Goal: Task Accomplishment & Management: Manage account settings

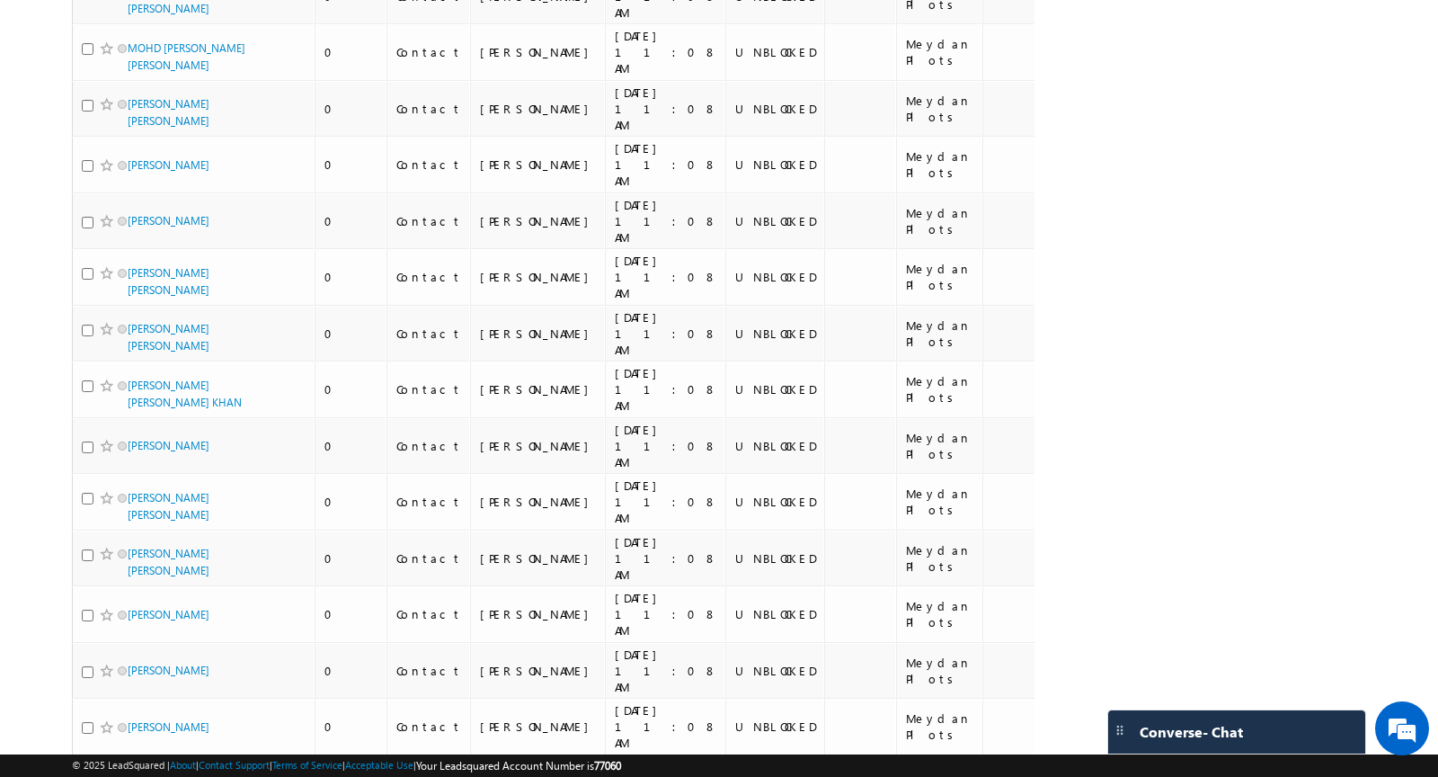
scroll to position [4197, 0]
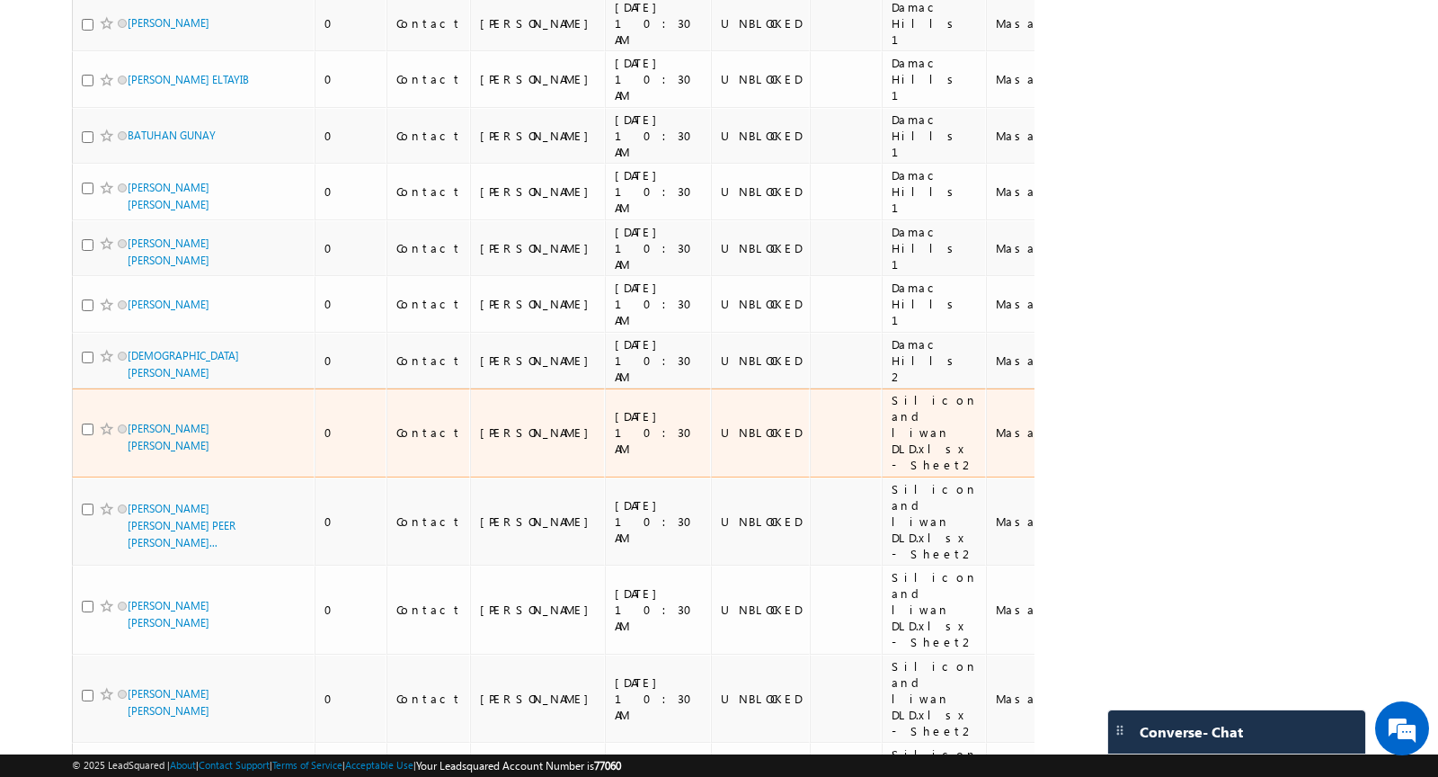
scroll to position [0, 0]
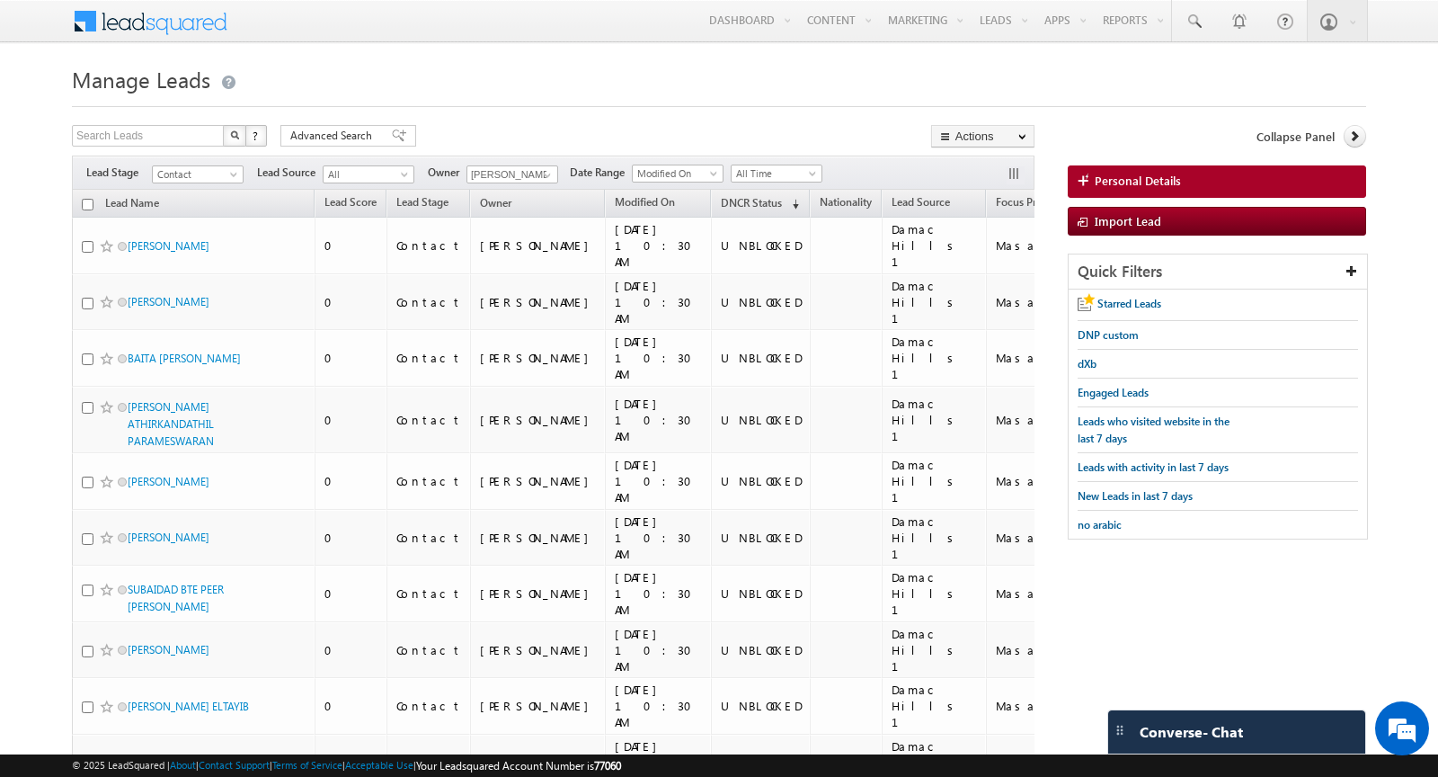
click at [88, 200] on input "checkbox" at bounding box center [88, 205] width 12 height 12
checkbox input "true"
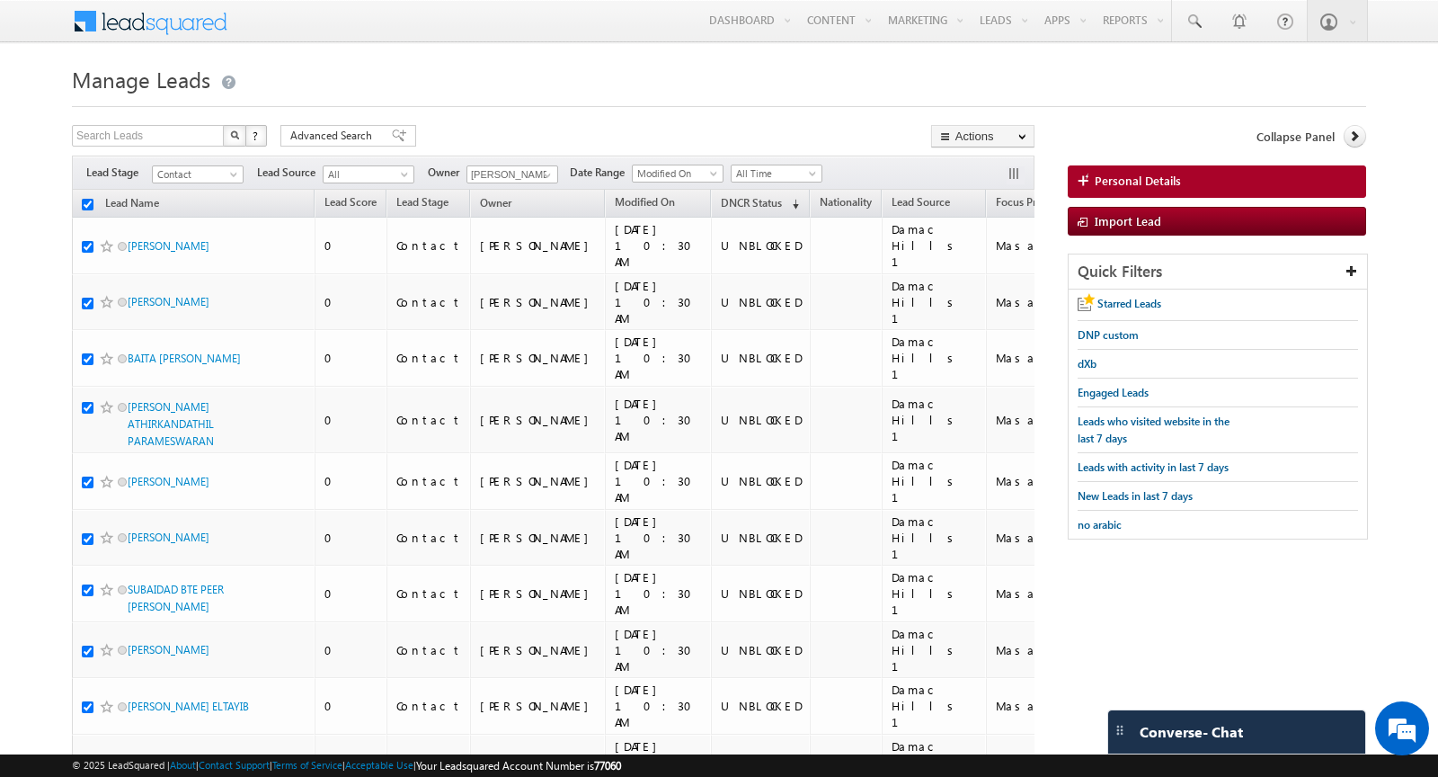
checkbox input "true"
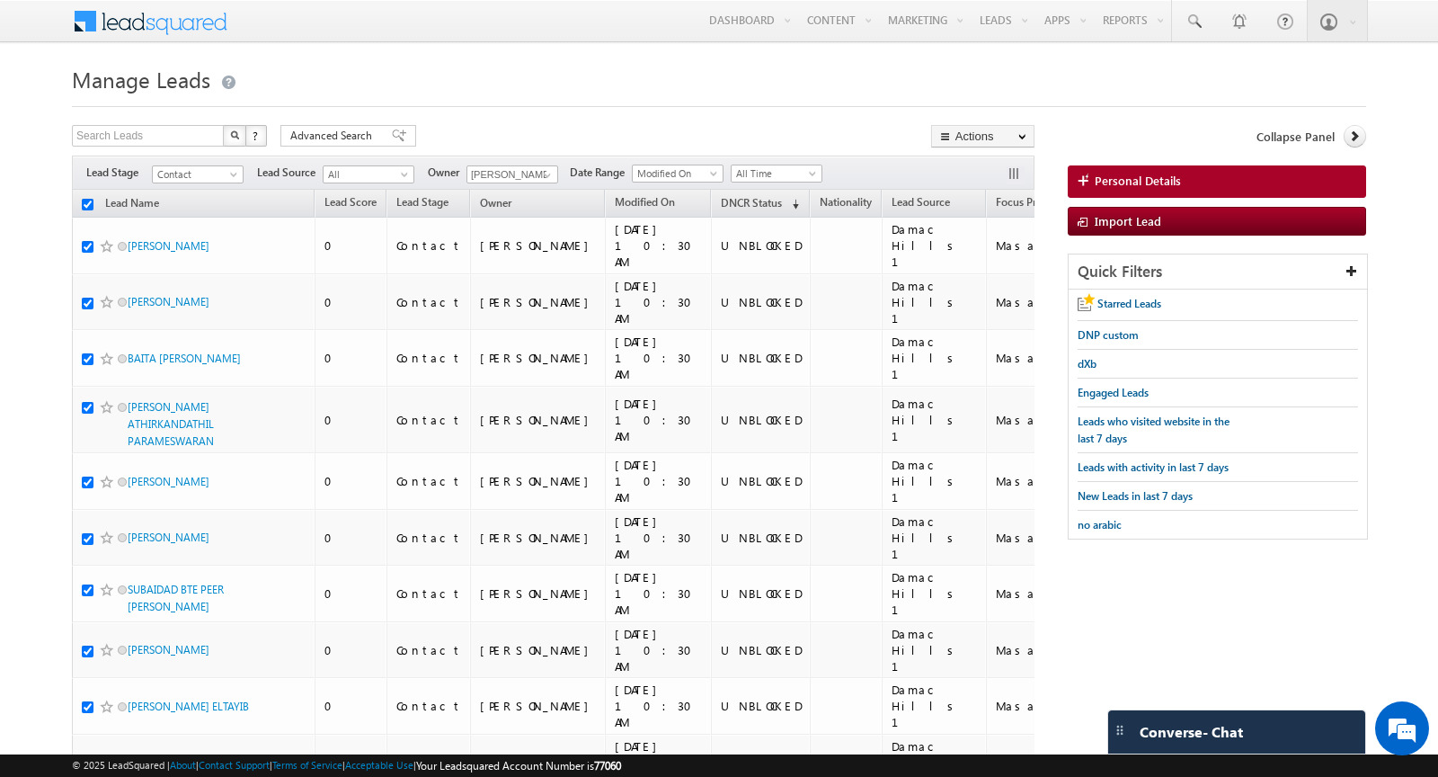
checkbox input "true"
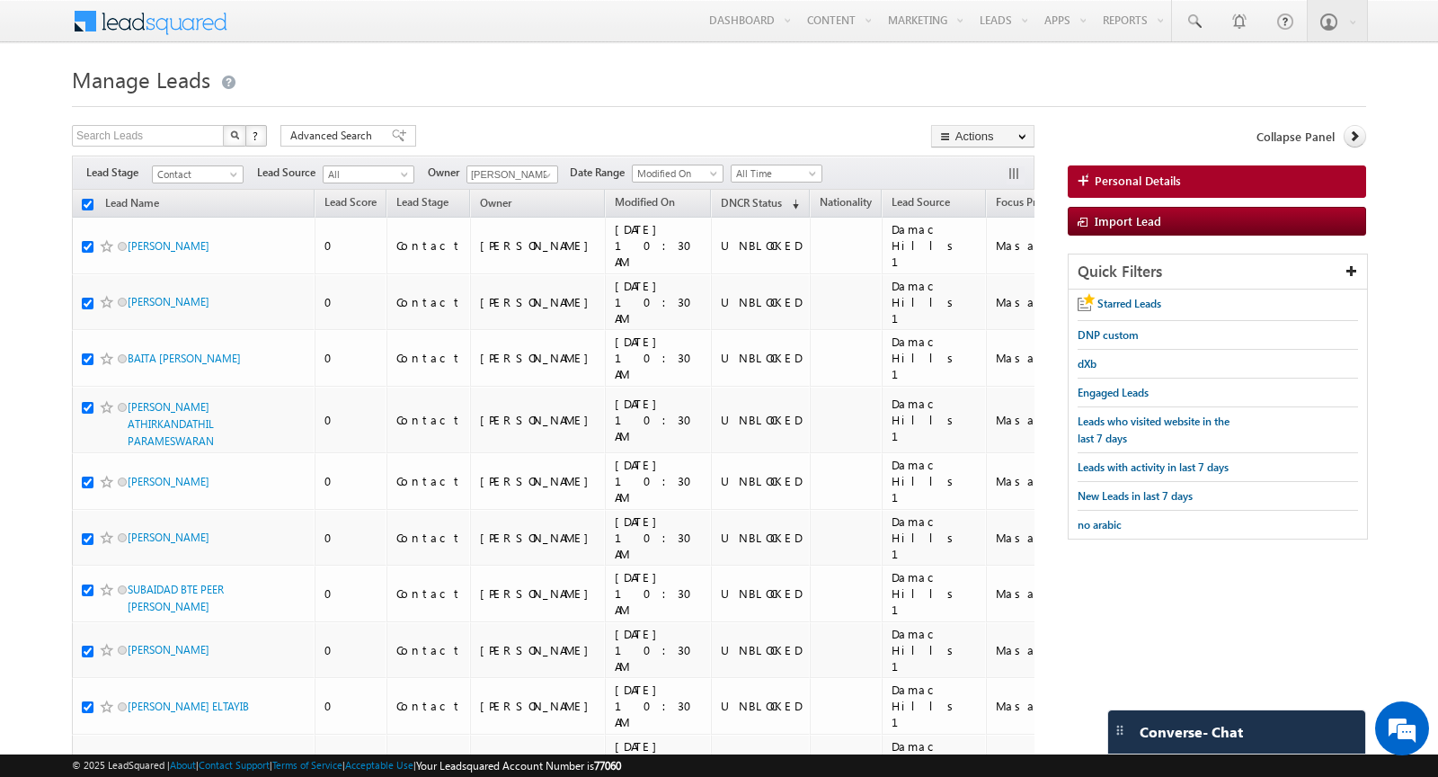
checkbox input "true"
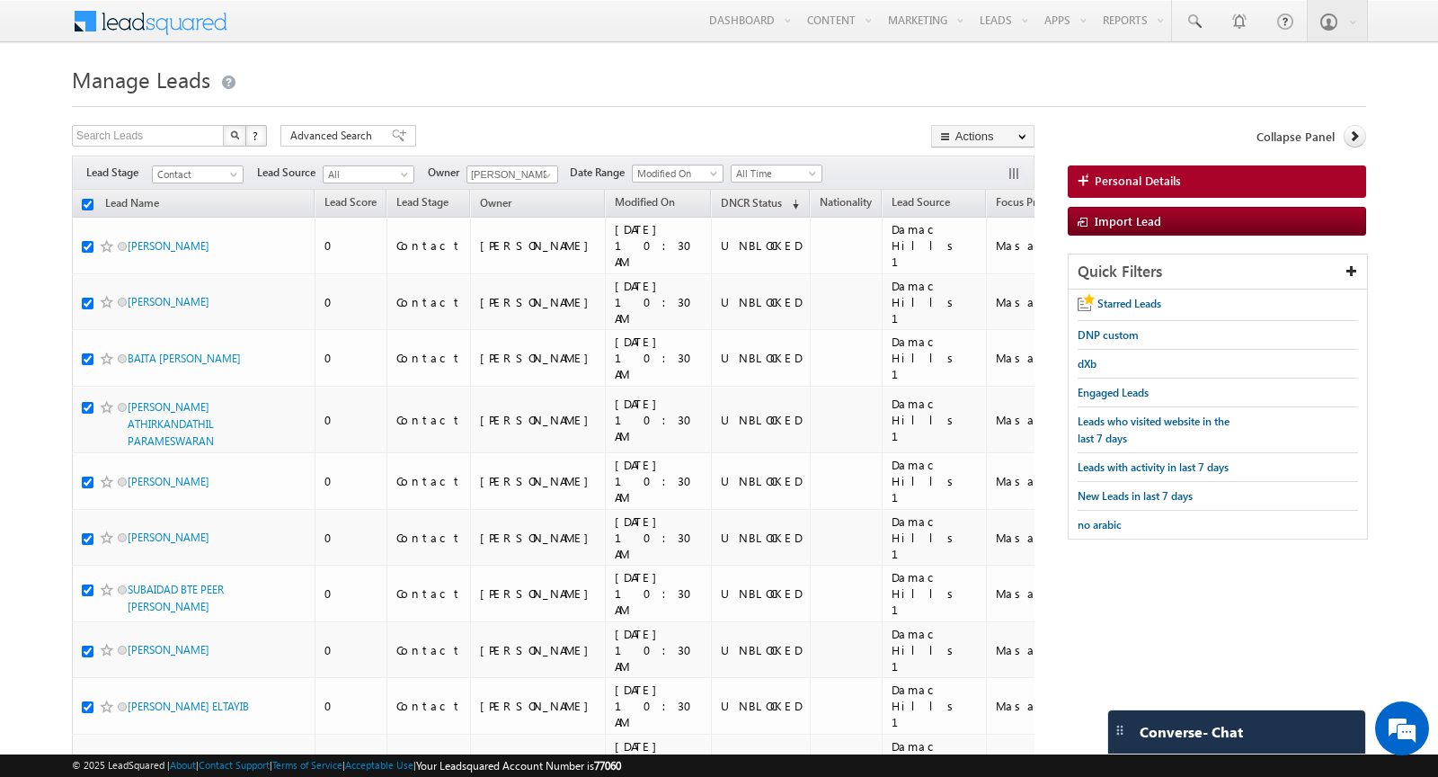
checkbox input "true"
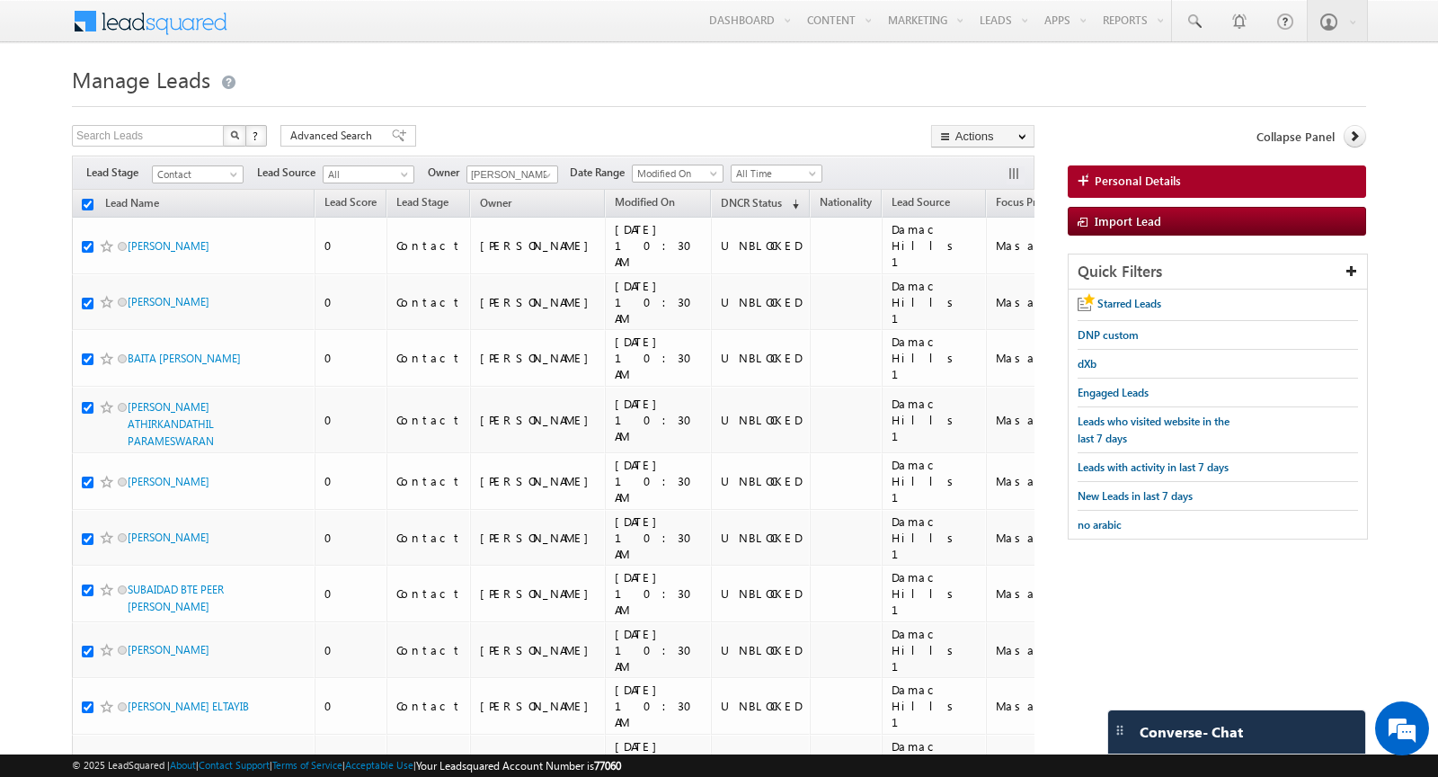
checkbox input "true"
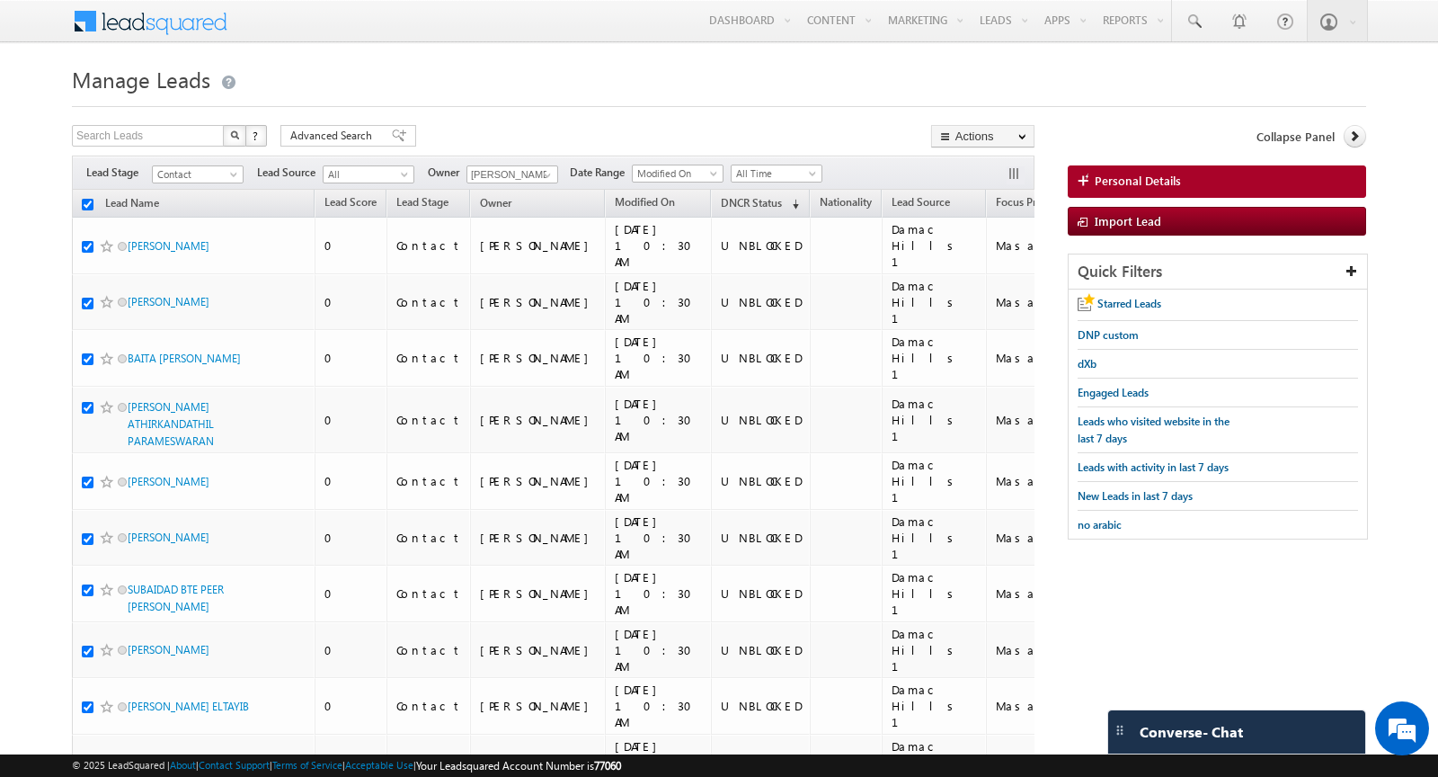
checkbox input "true"
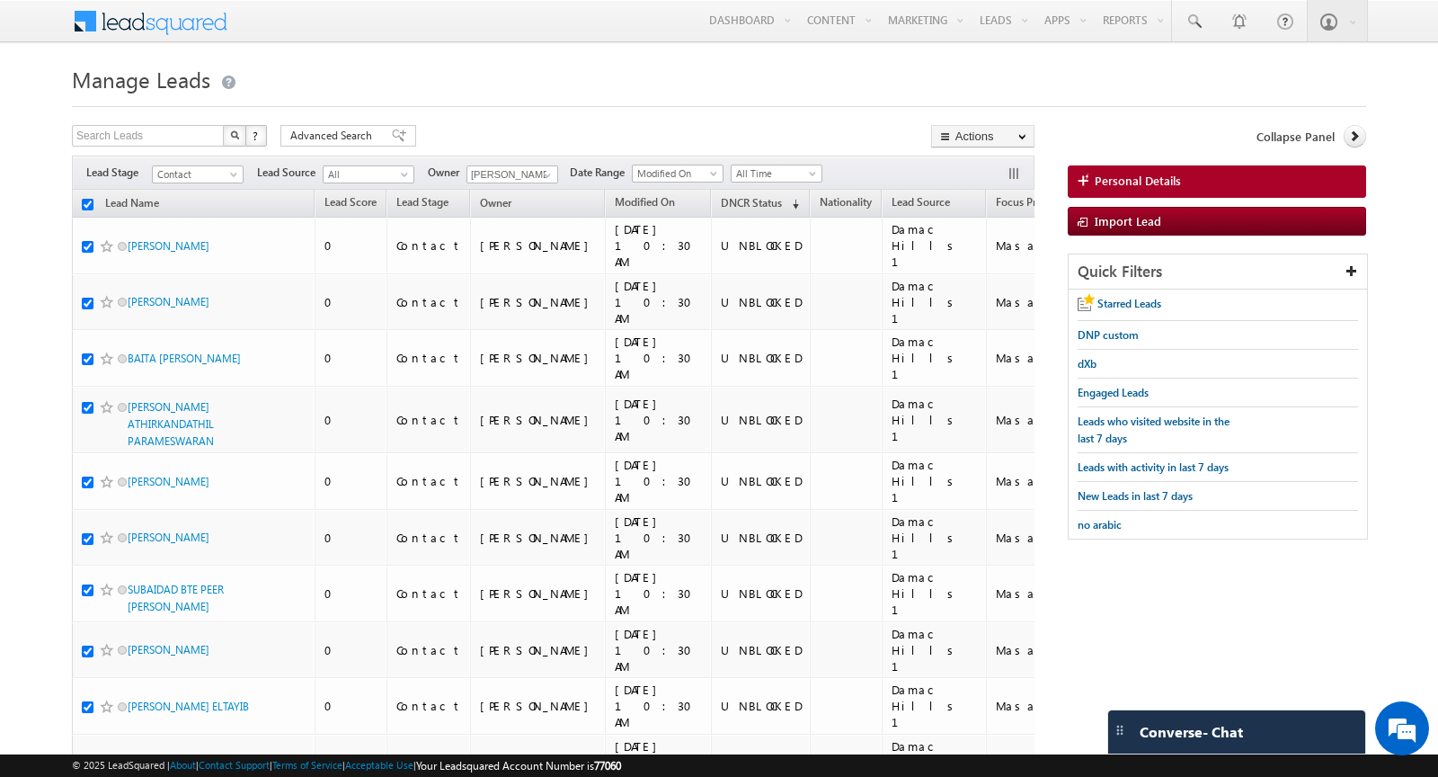
checkbox input "true"
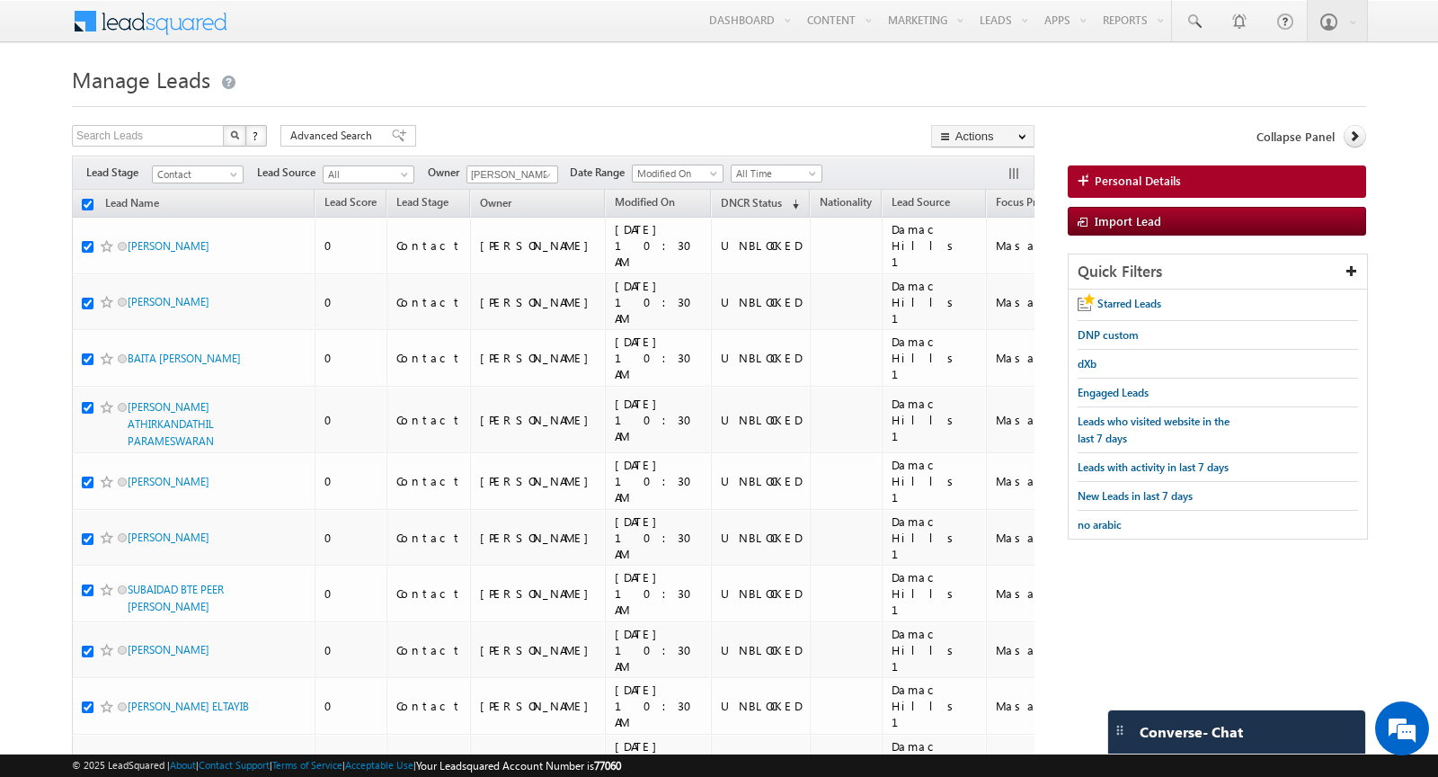
checkbox input "true"
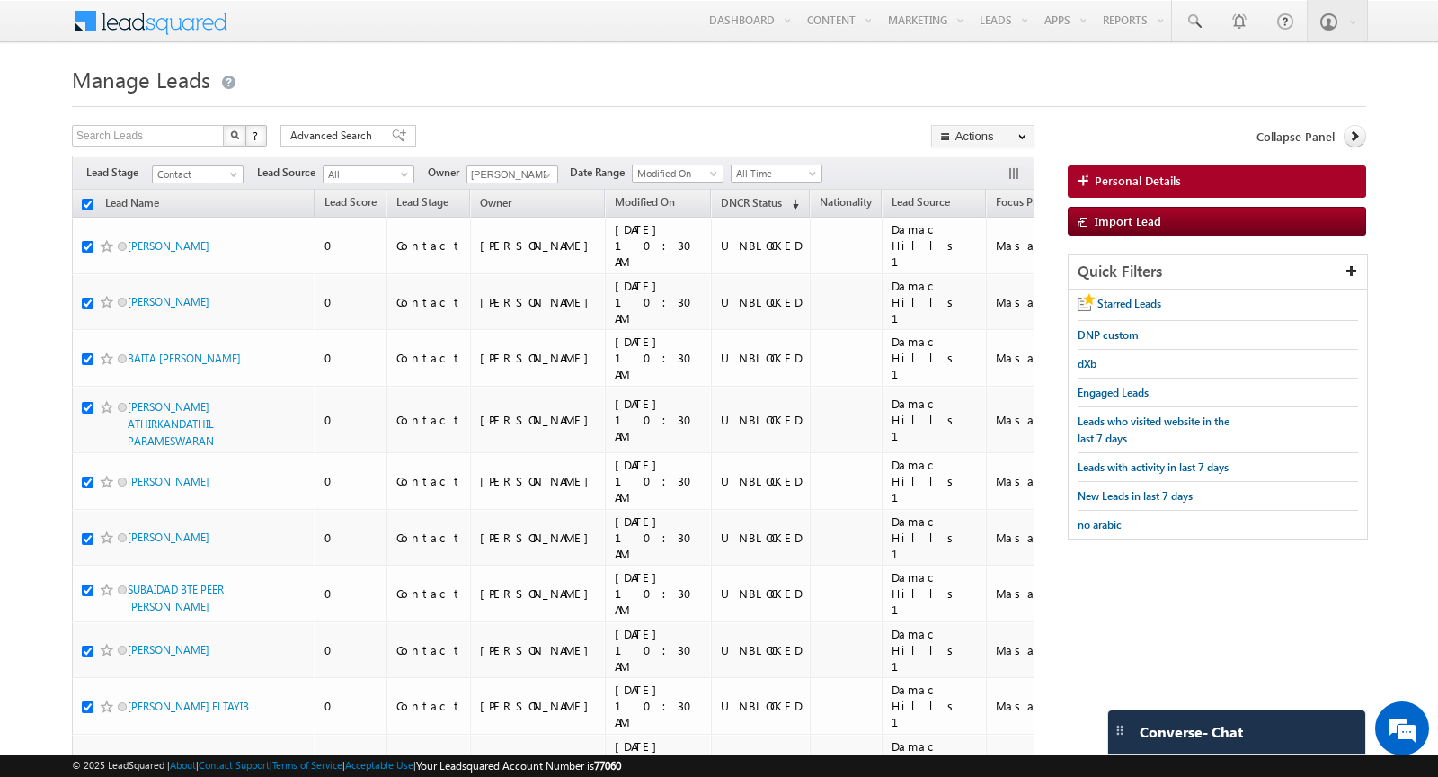
checkbox input "true"
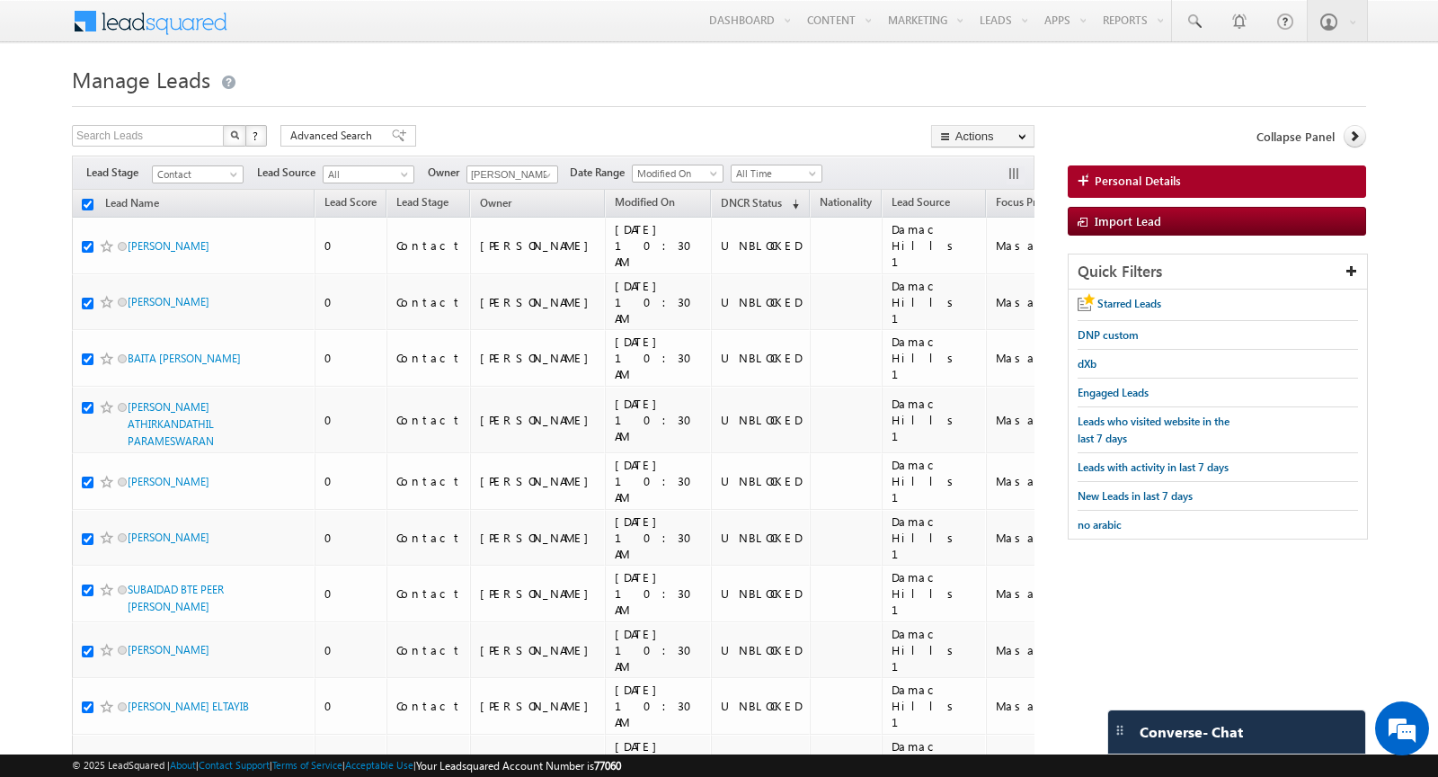
checkbox input "true"
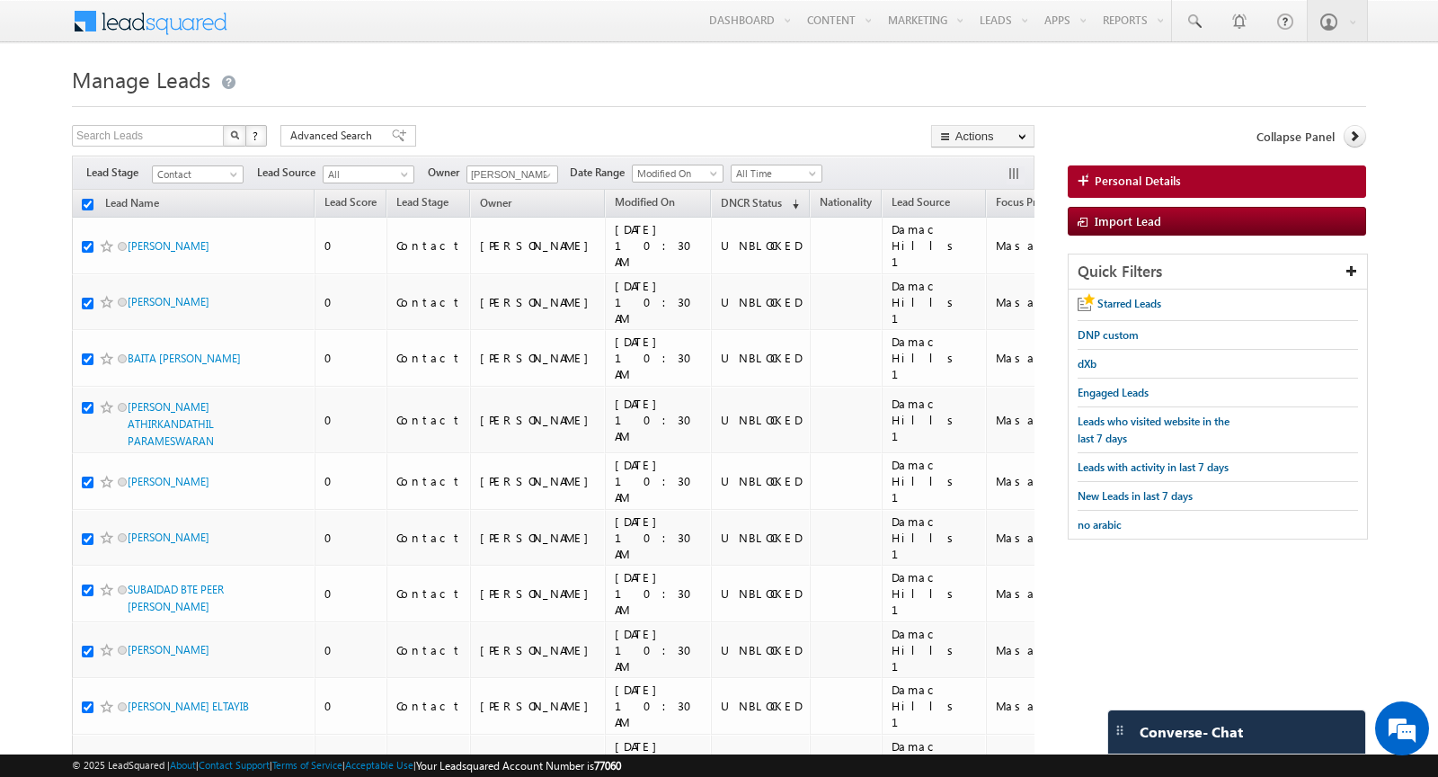
checkbox input "true"
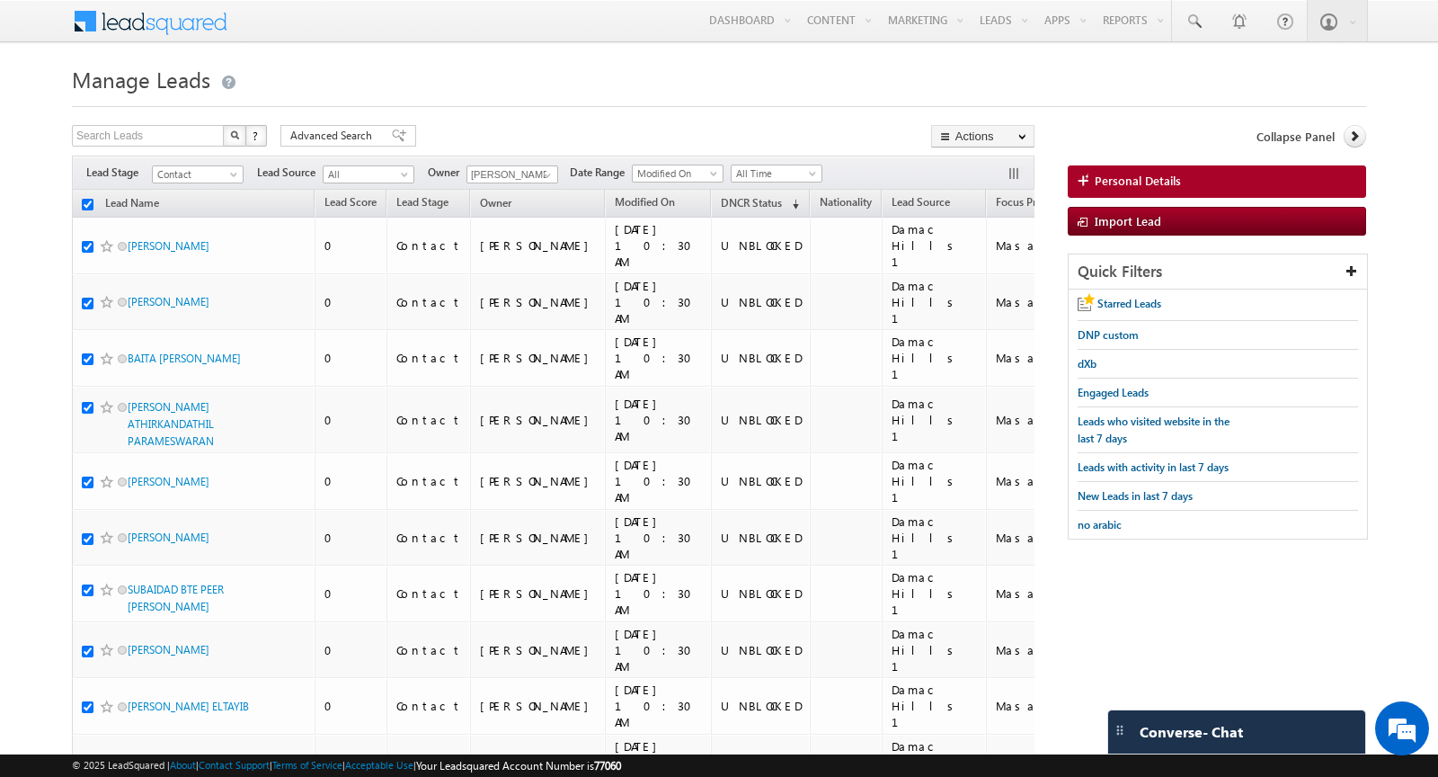
checkbox input "true"
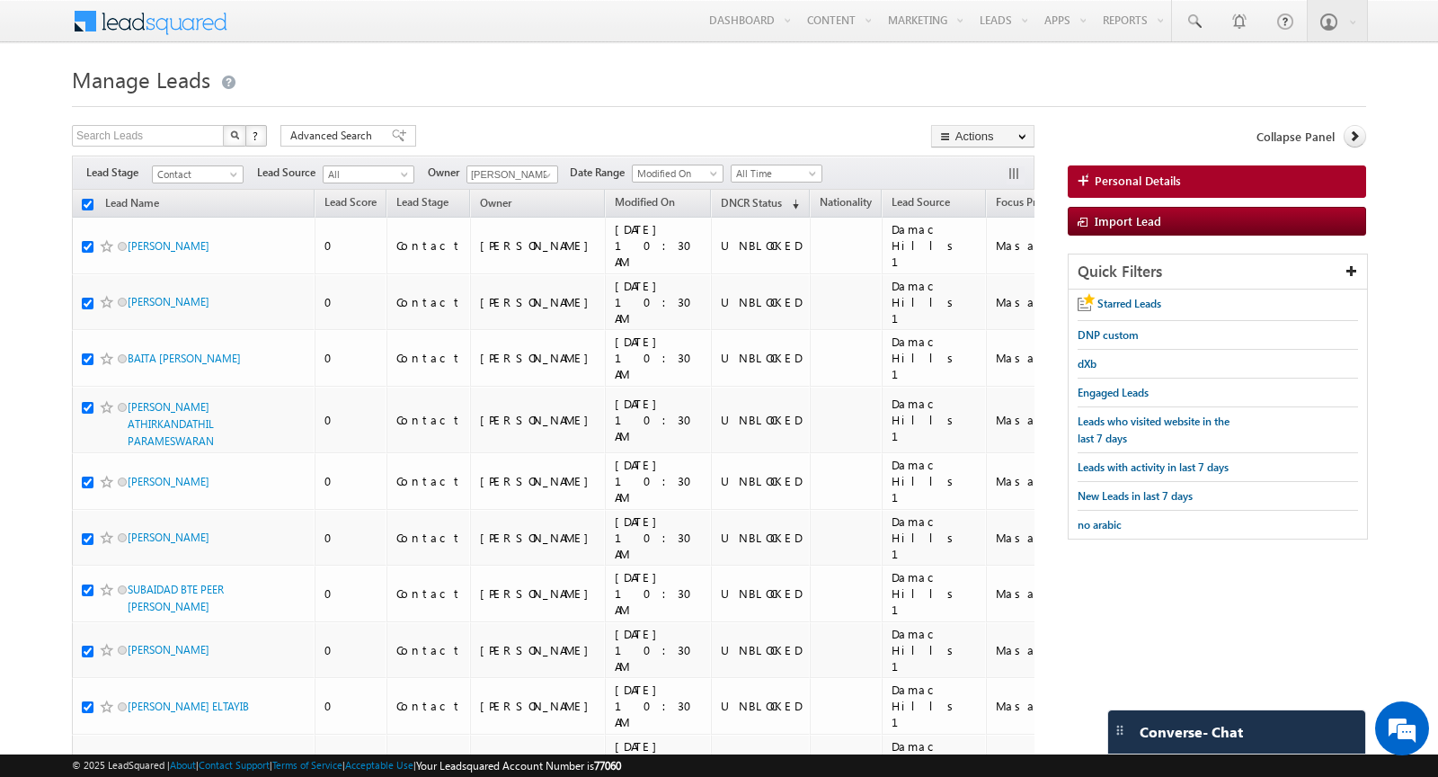
checkbox input "true"
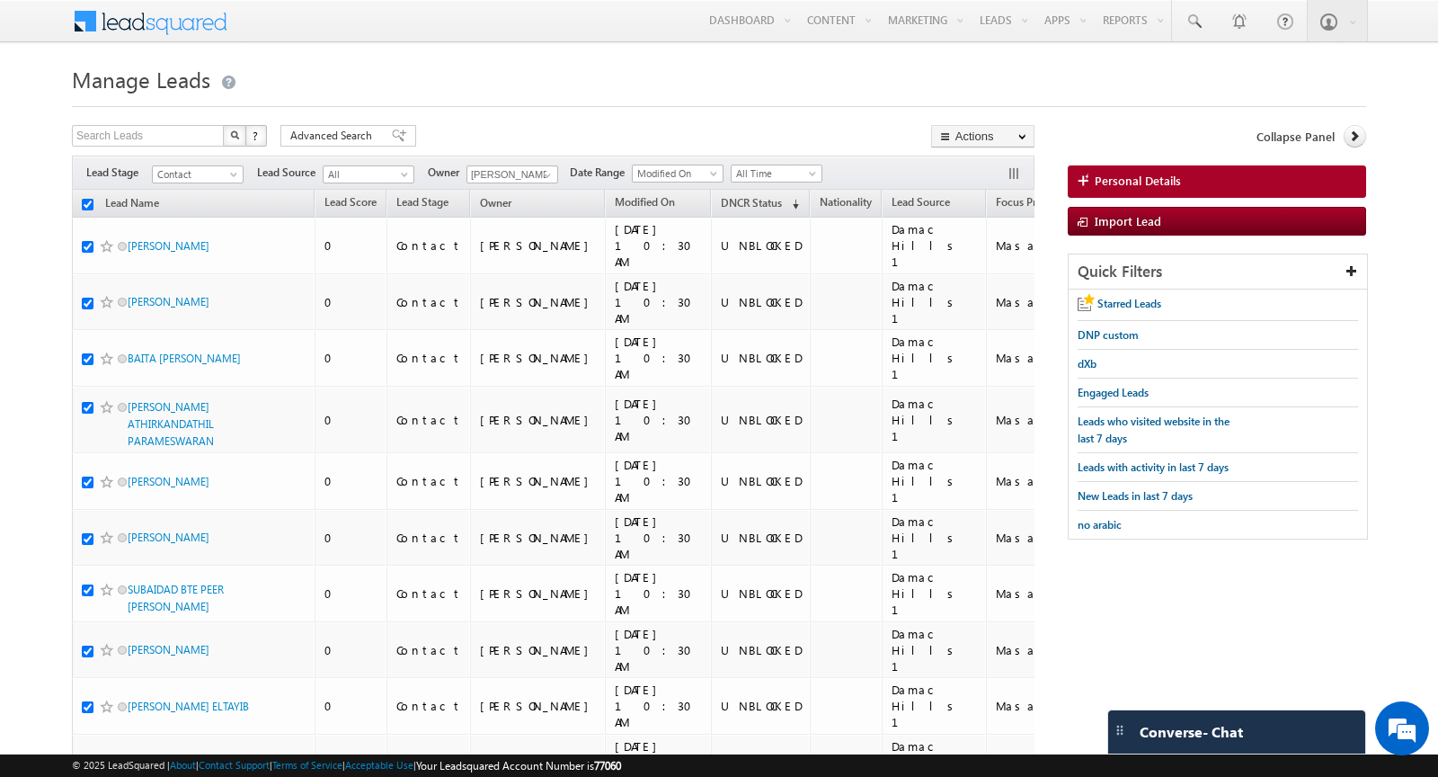
checkbox input "true"
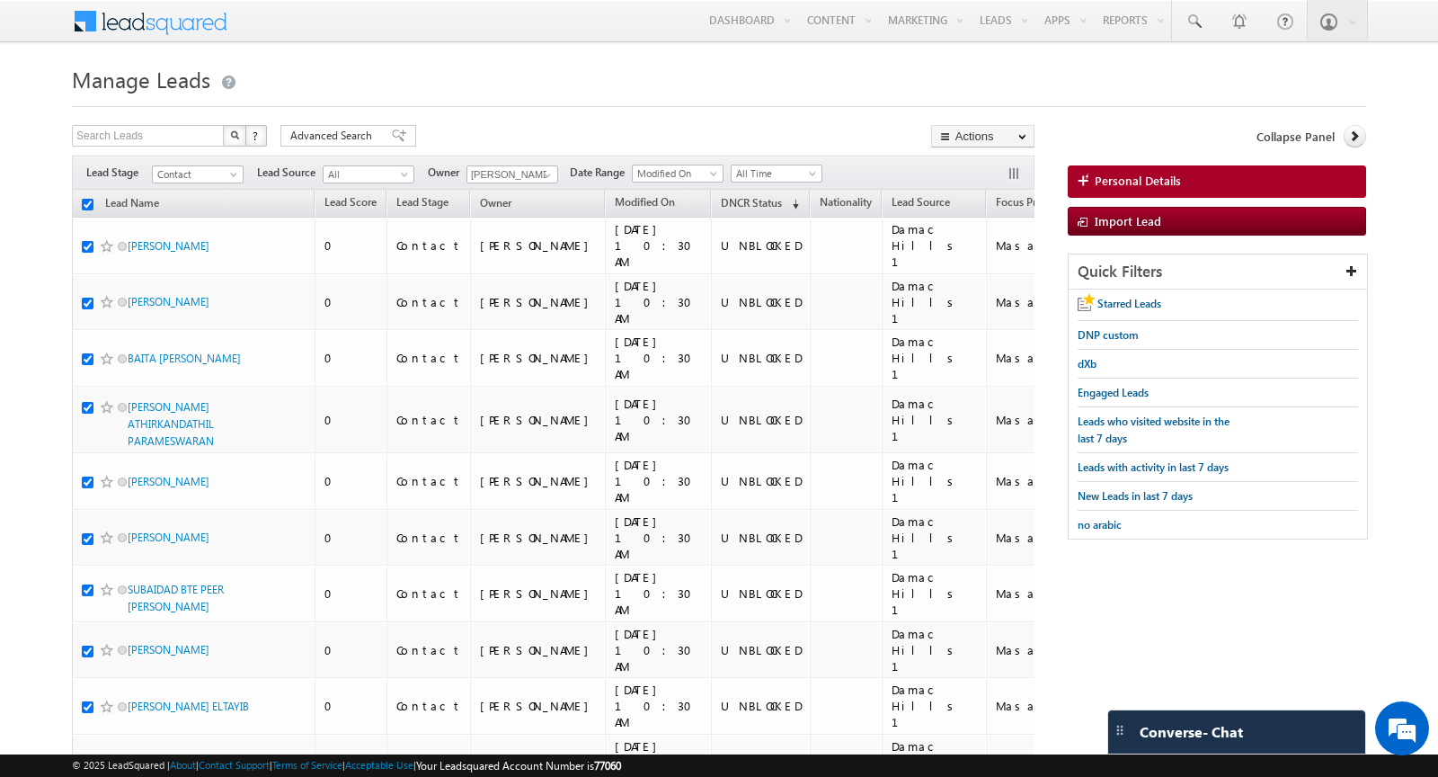
checkbox input "true"
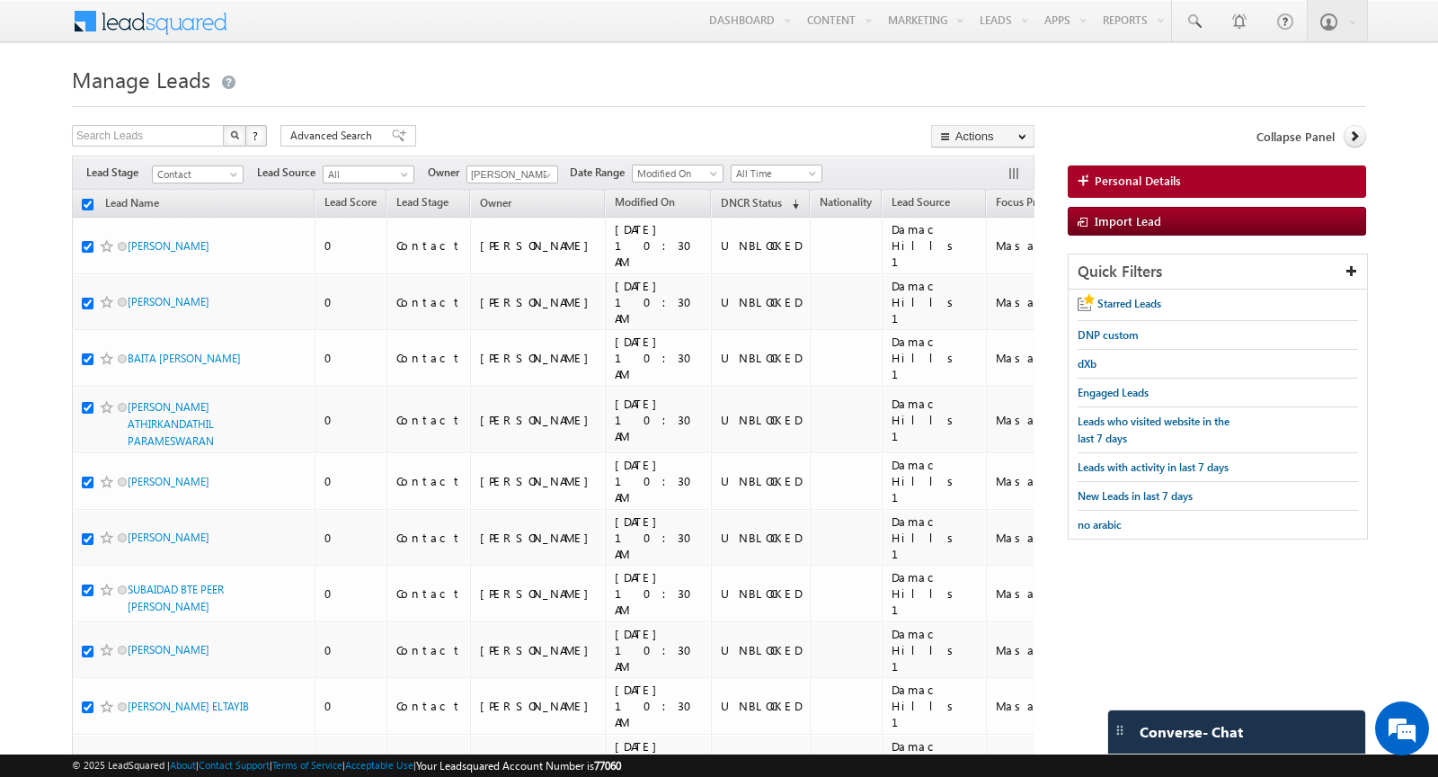
checkbox input "true"
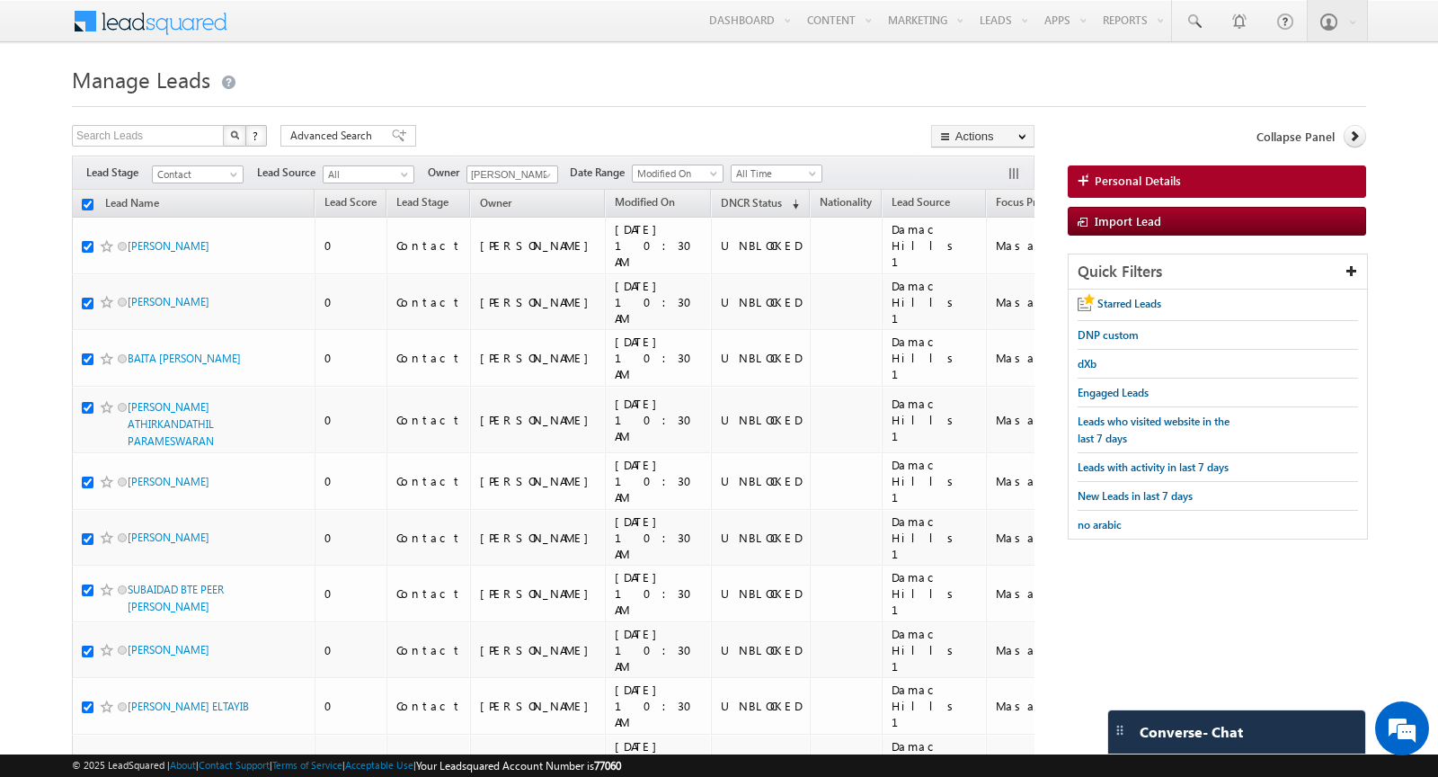
checkbox input "true"
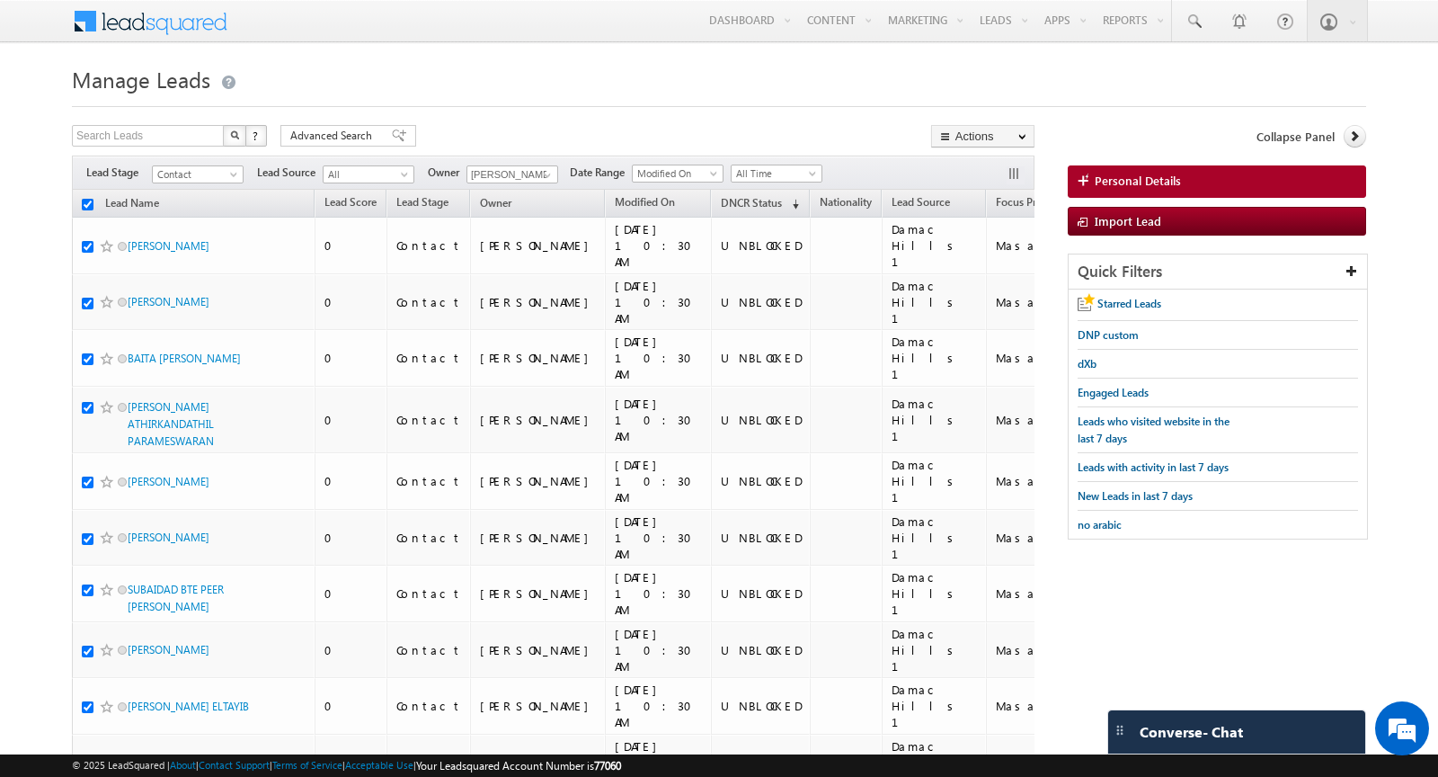
checkbox input "true"
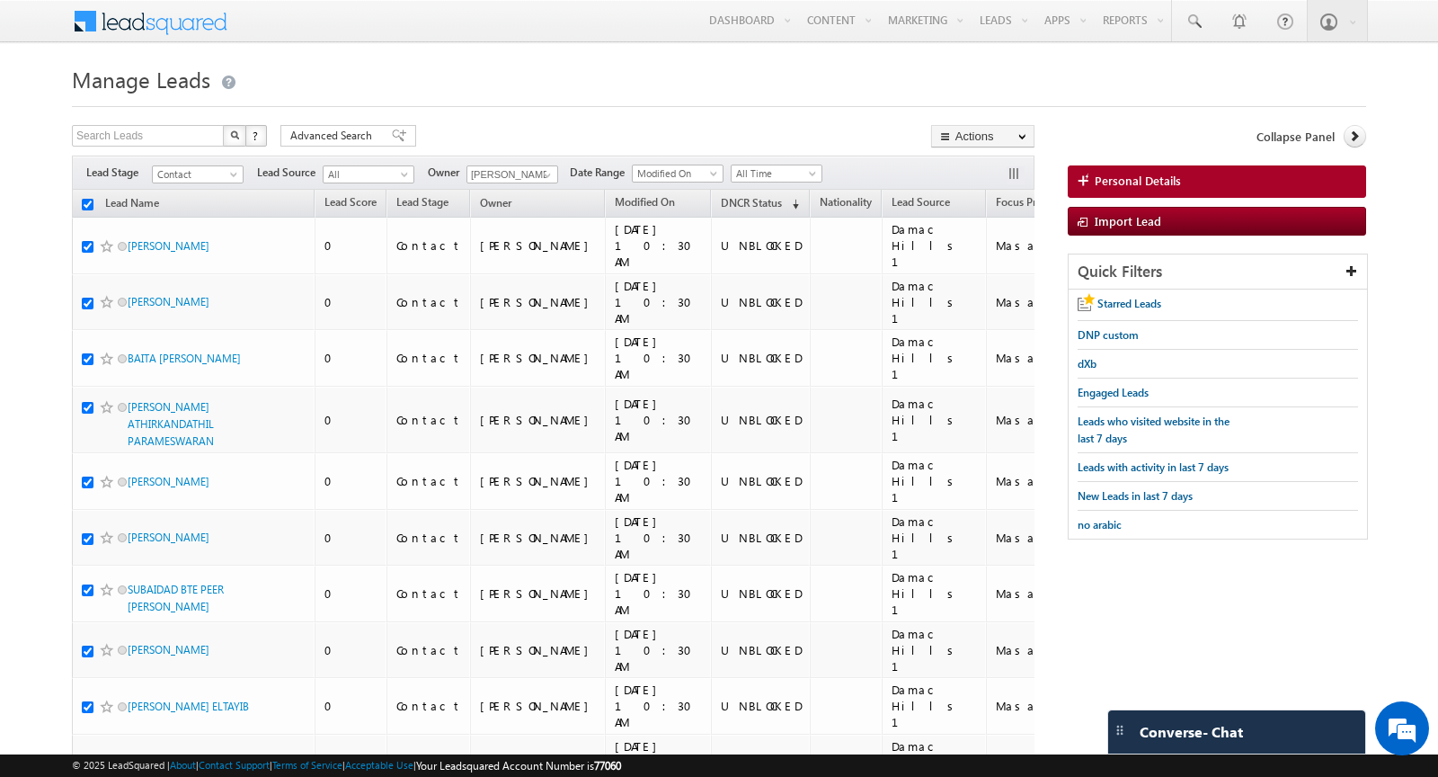
checkbox input "true"
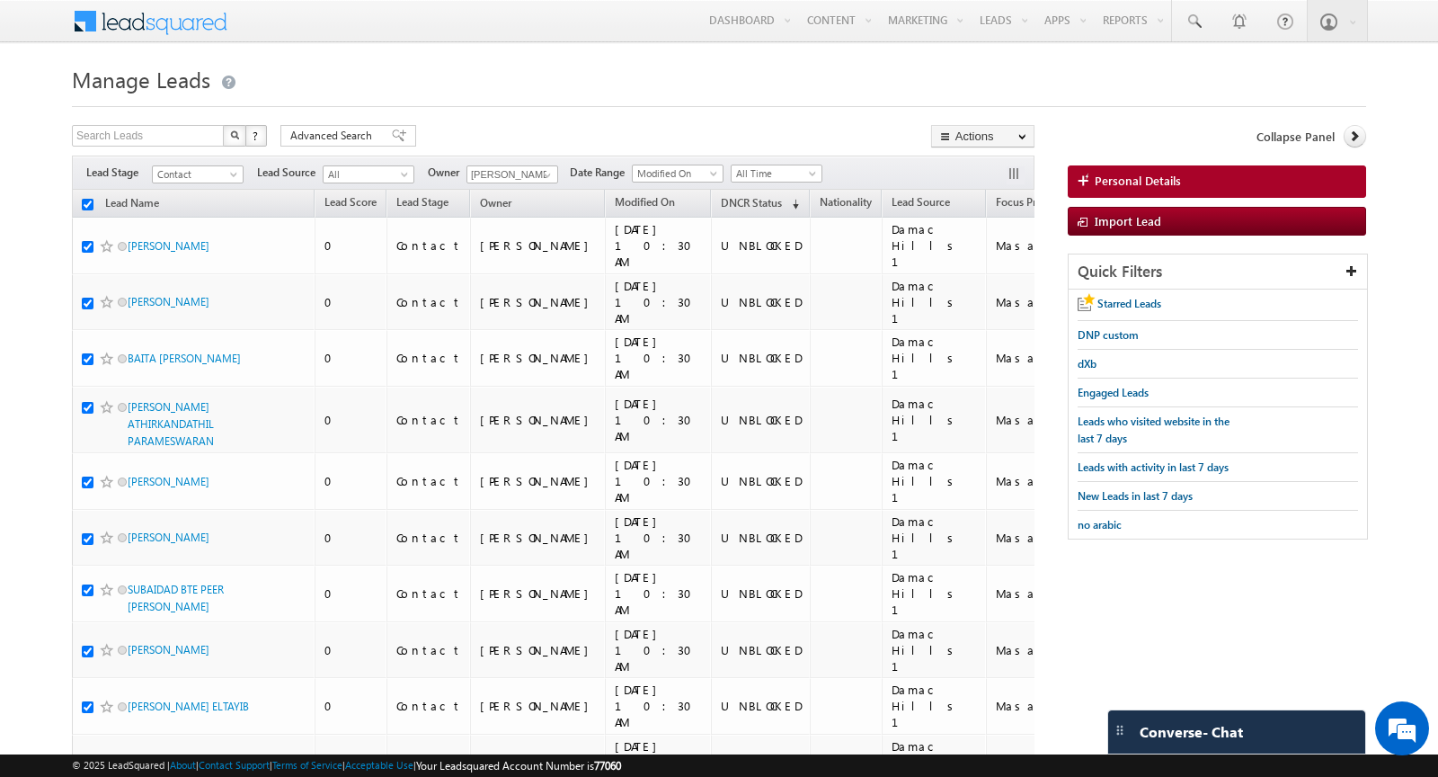
checkbox input "true"
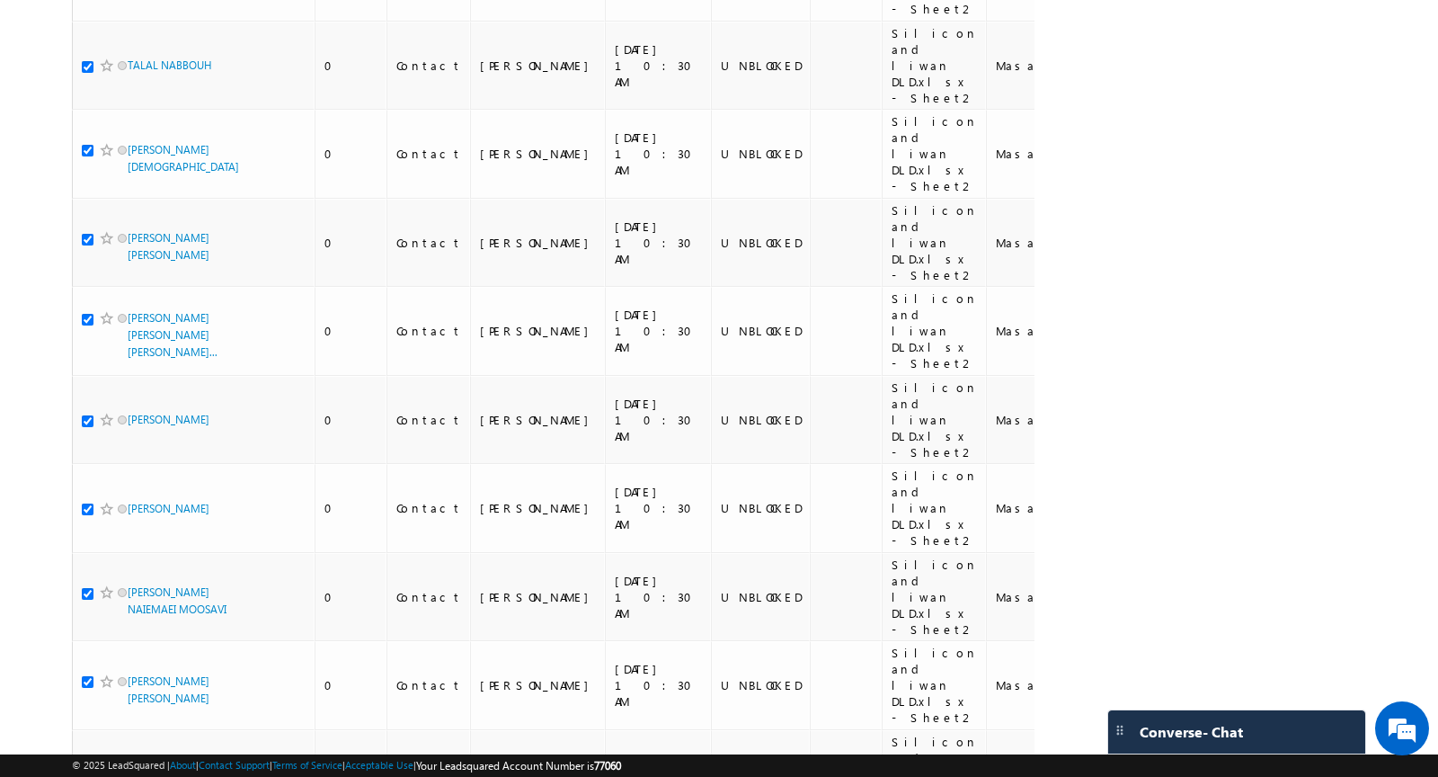
scroll to position [7794, 0]
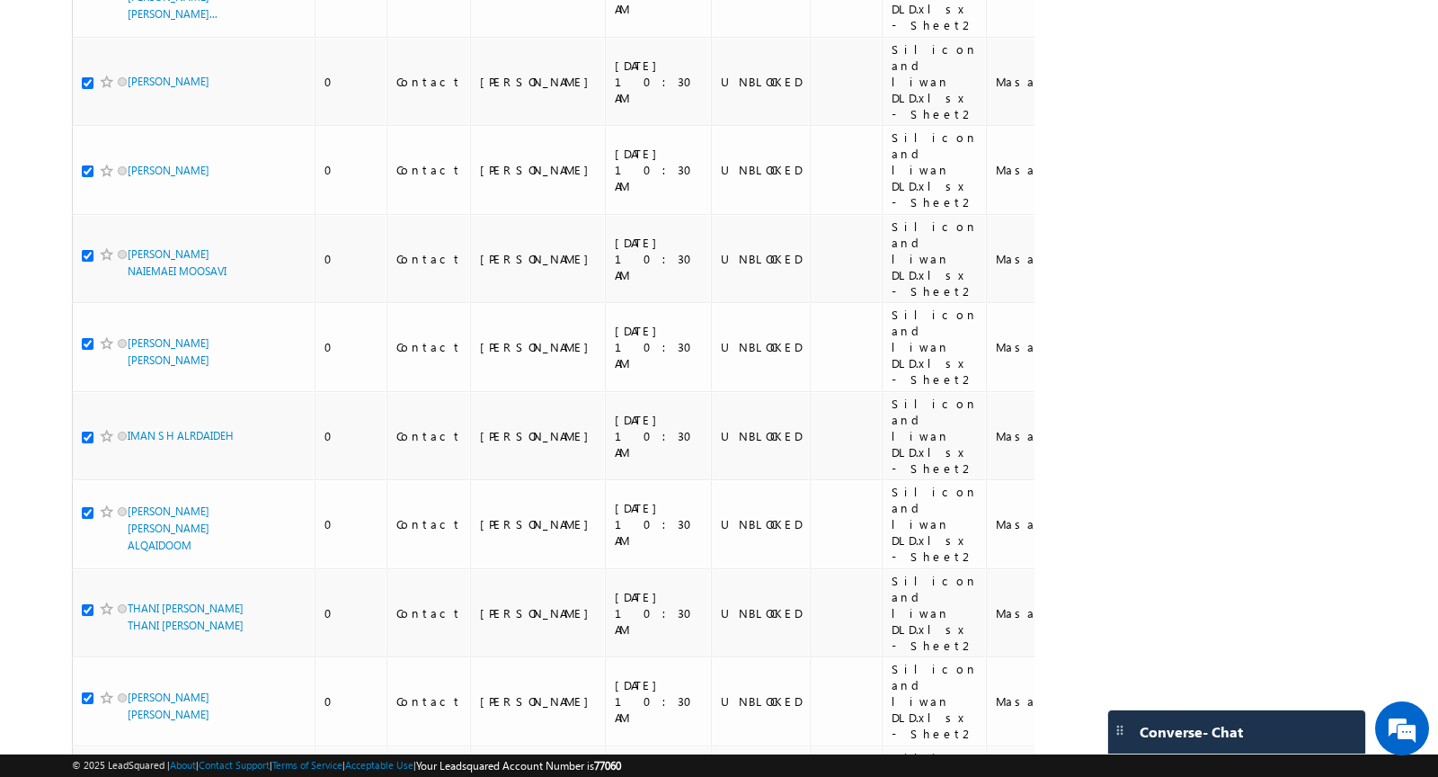
click at [132, 720] on li "50" at bounding box center [133, 726] width 43 height 18
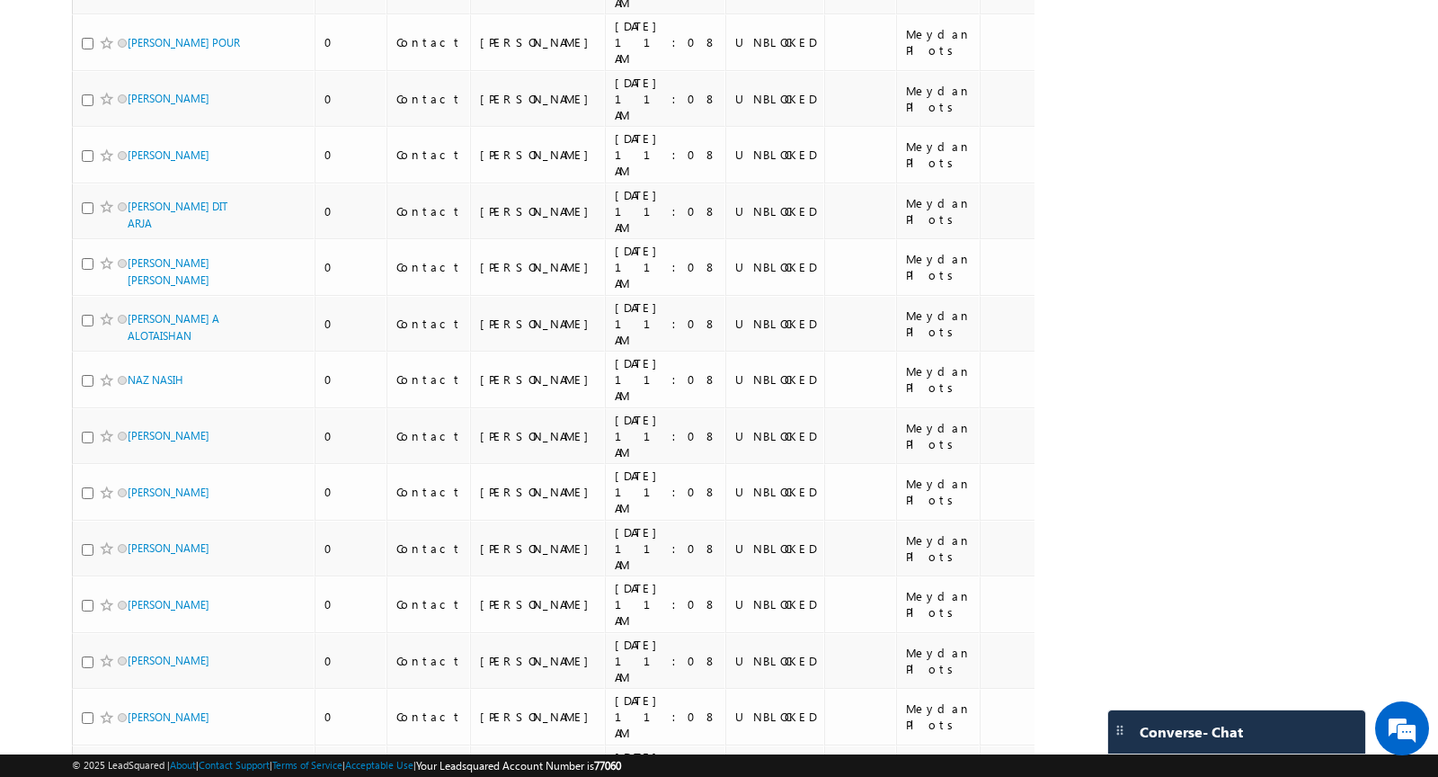
scroll to position [1850, 0]
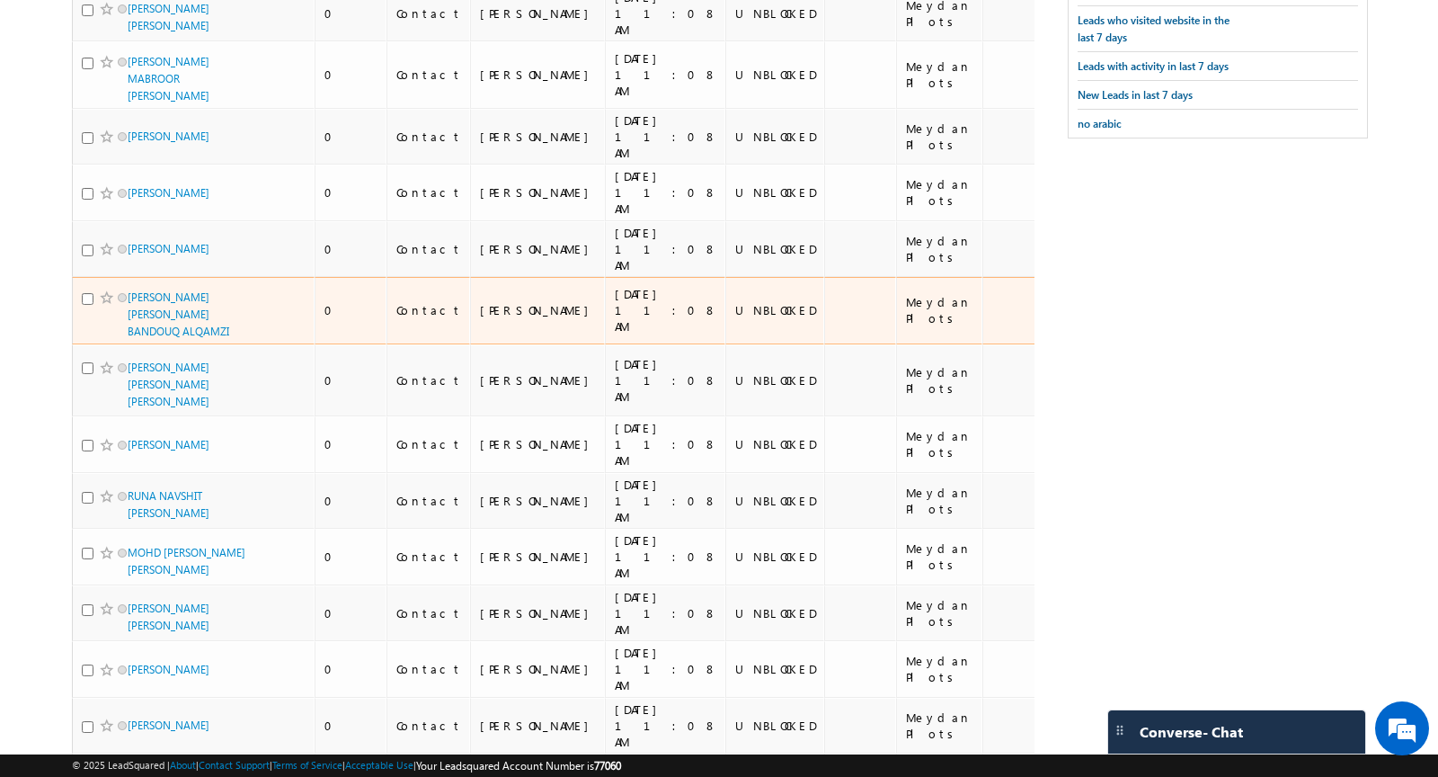
scroll to position [0, 0]
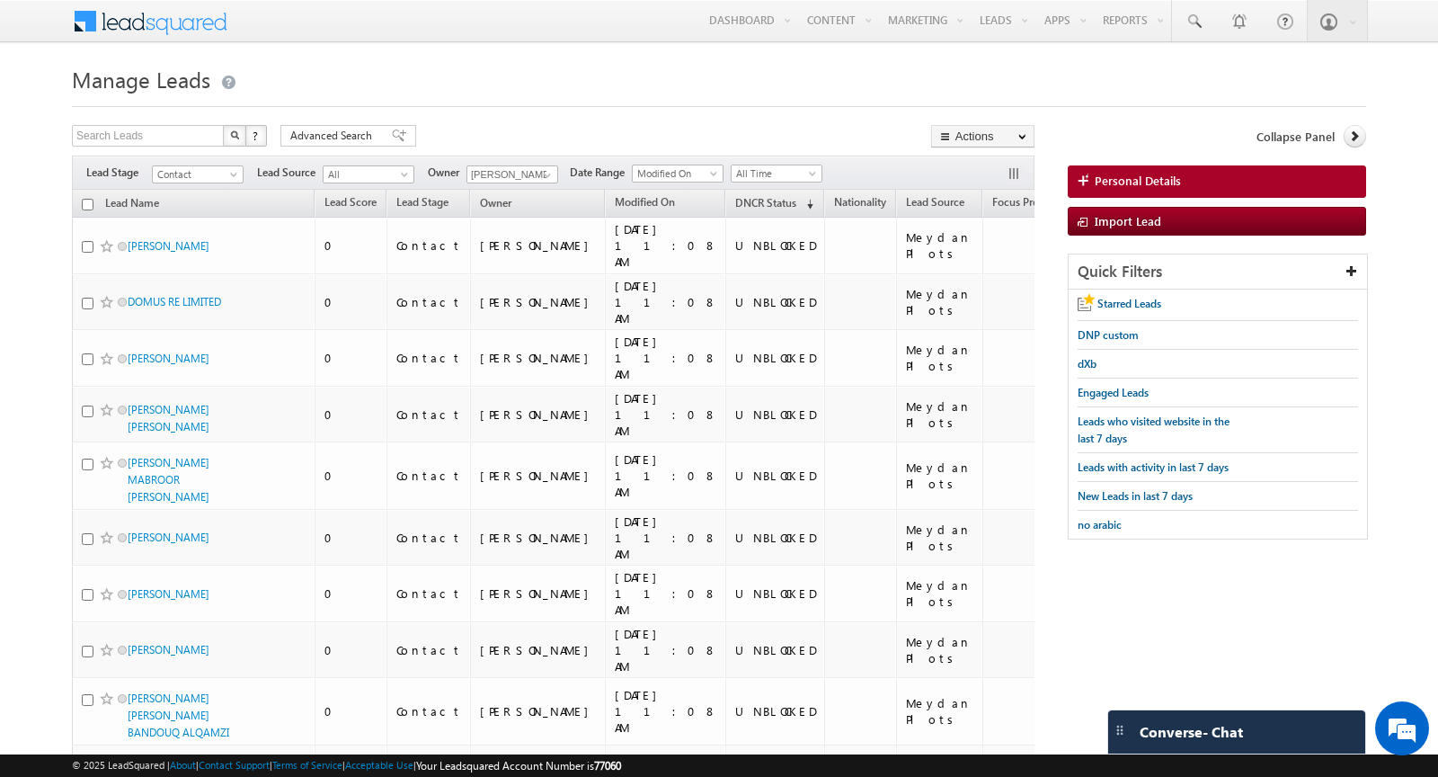
click at [85, 201] on input "checkbox" at bounding box center [88, 205] width 12 height 12
checkbox input "true"
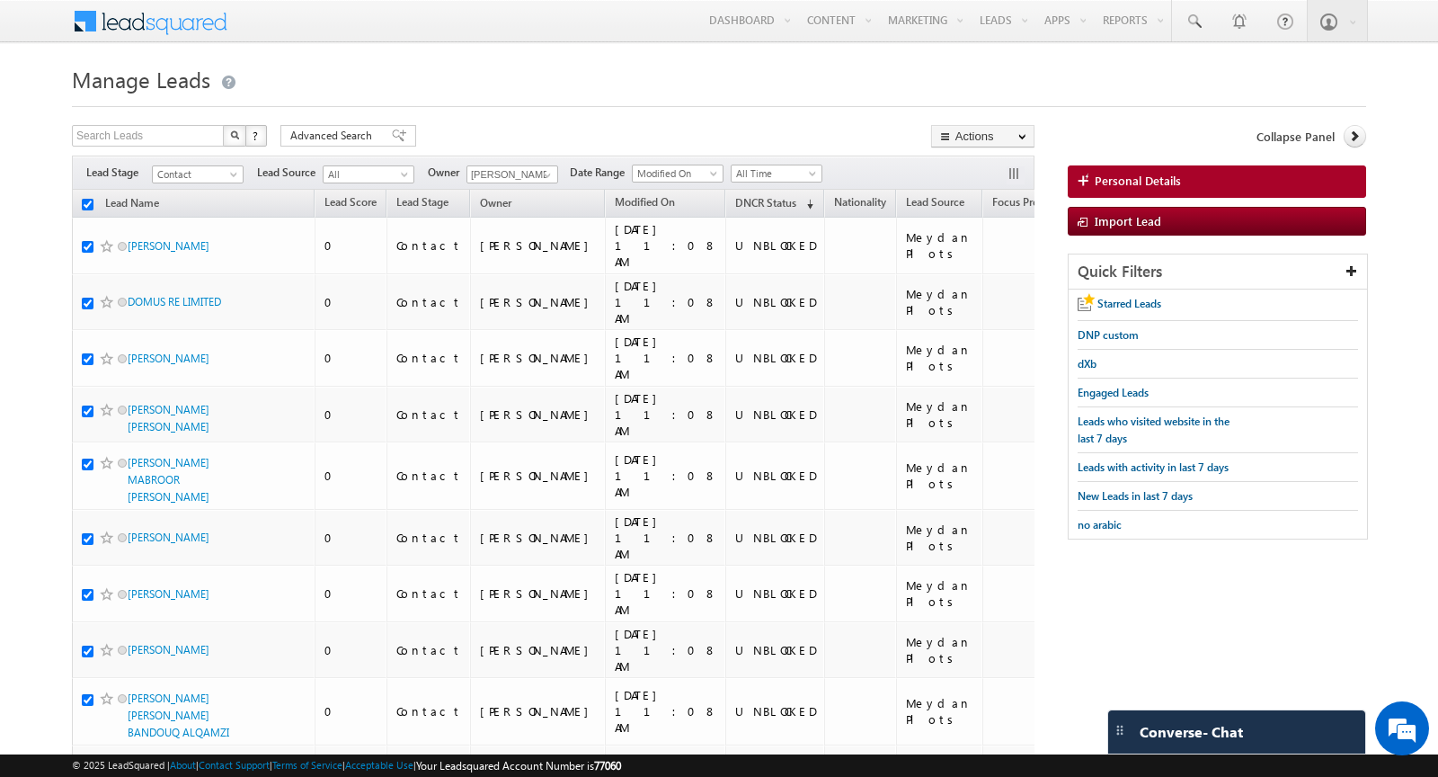
checkbox input "true"
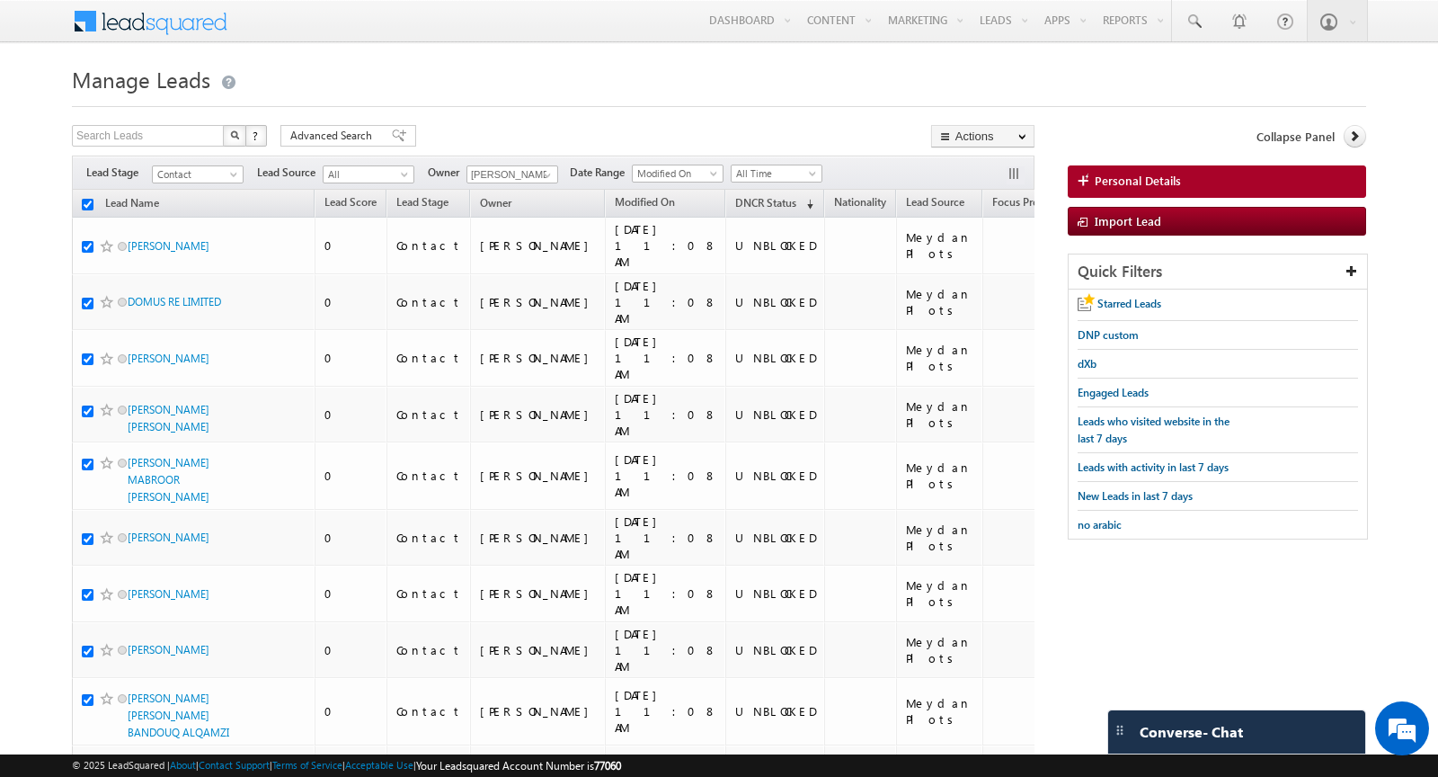
checkbox input "true"
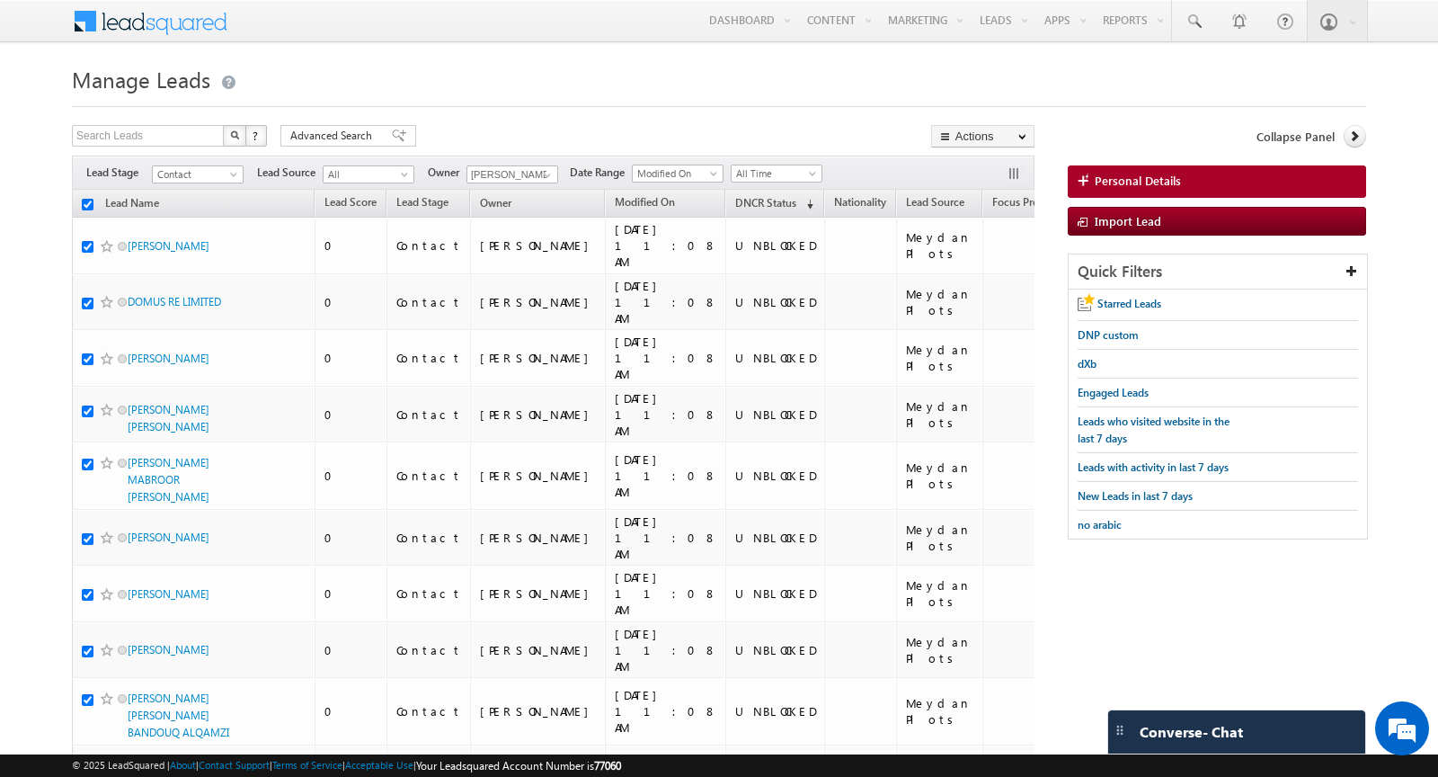
checkbox input "true"
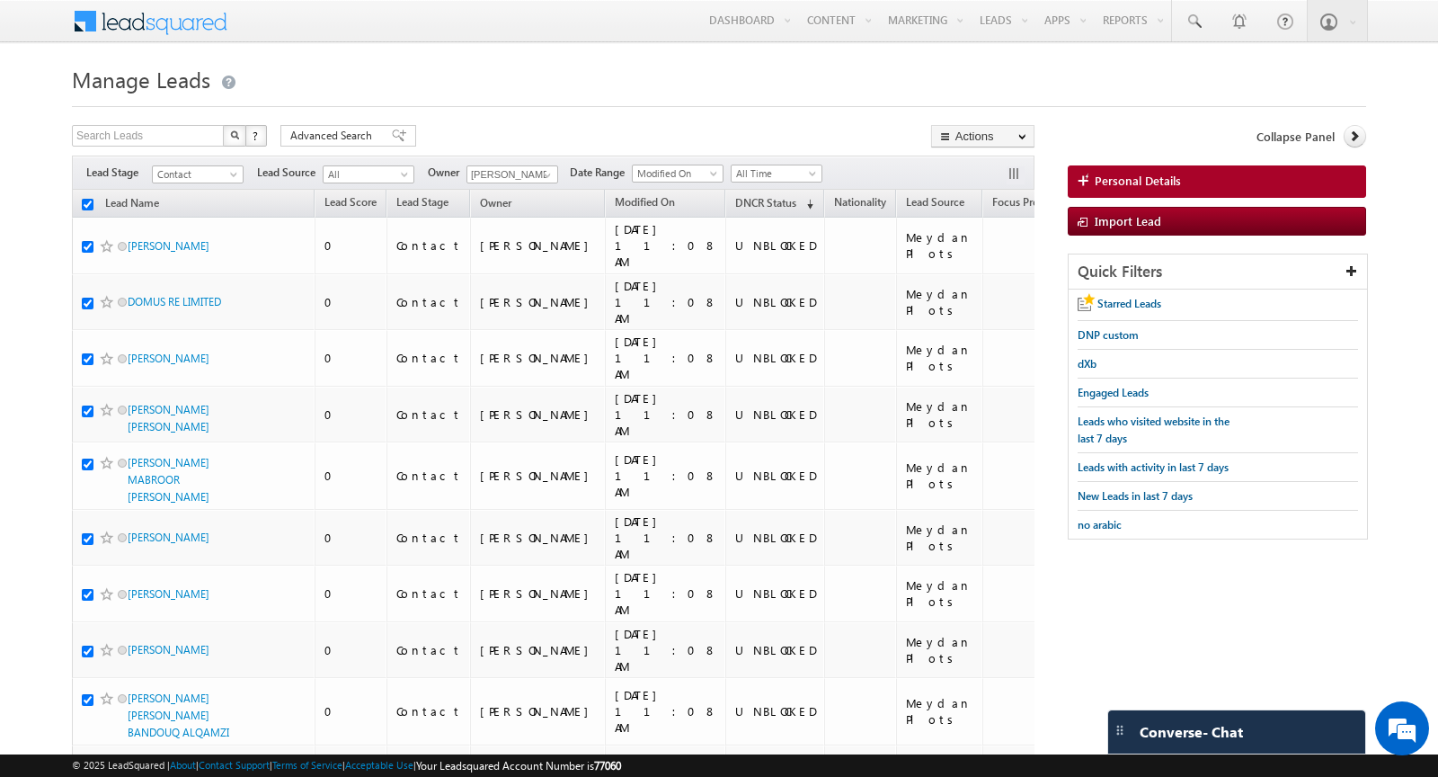
checkbox input "true"
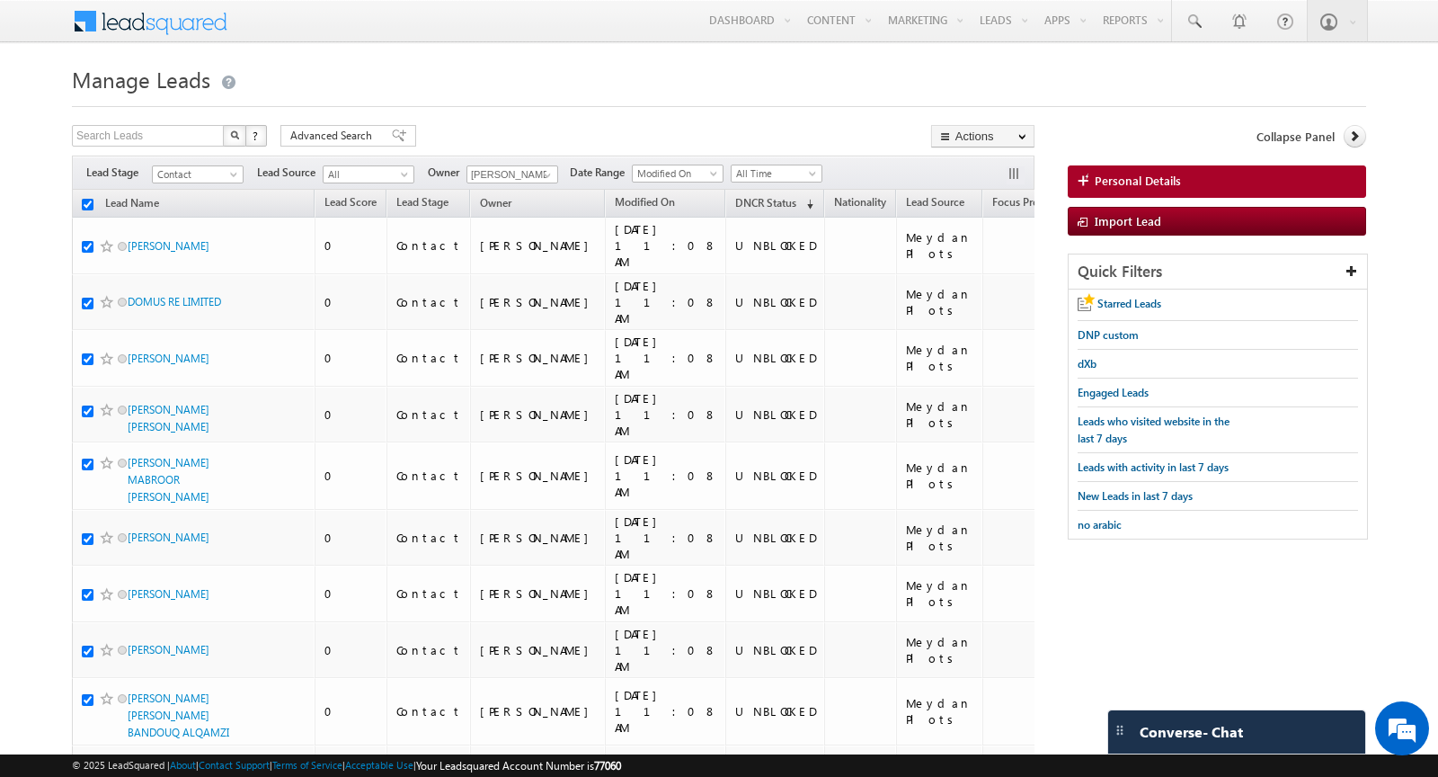
checkbox input "true"
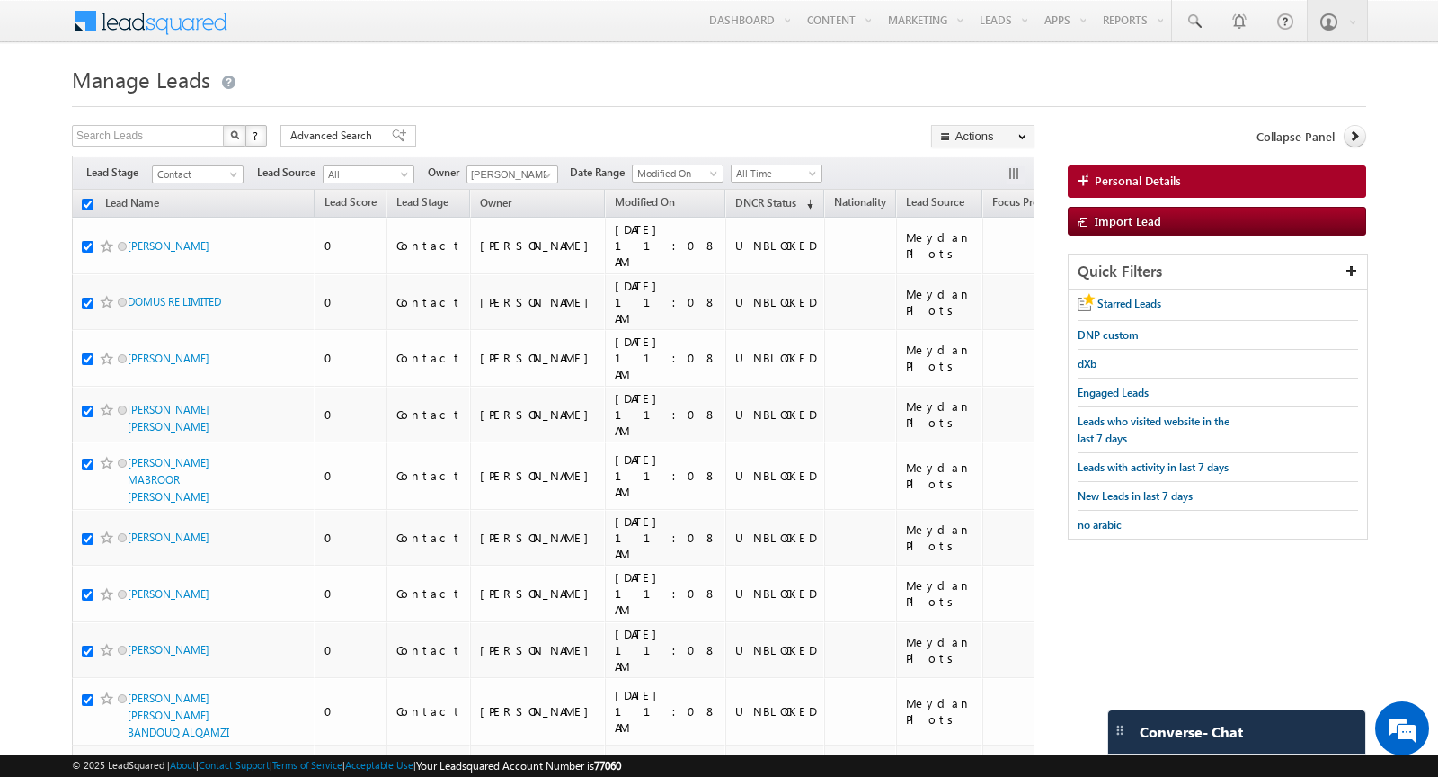
checkbox input "true"
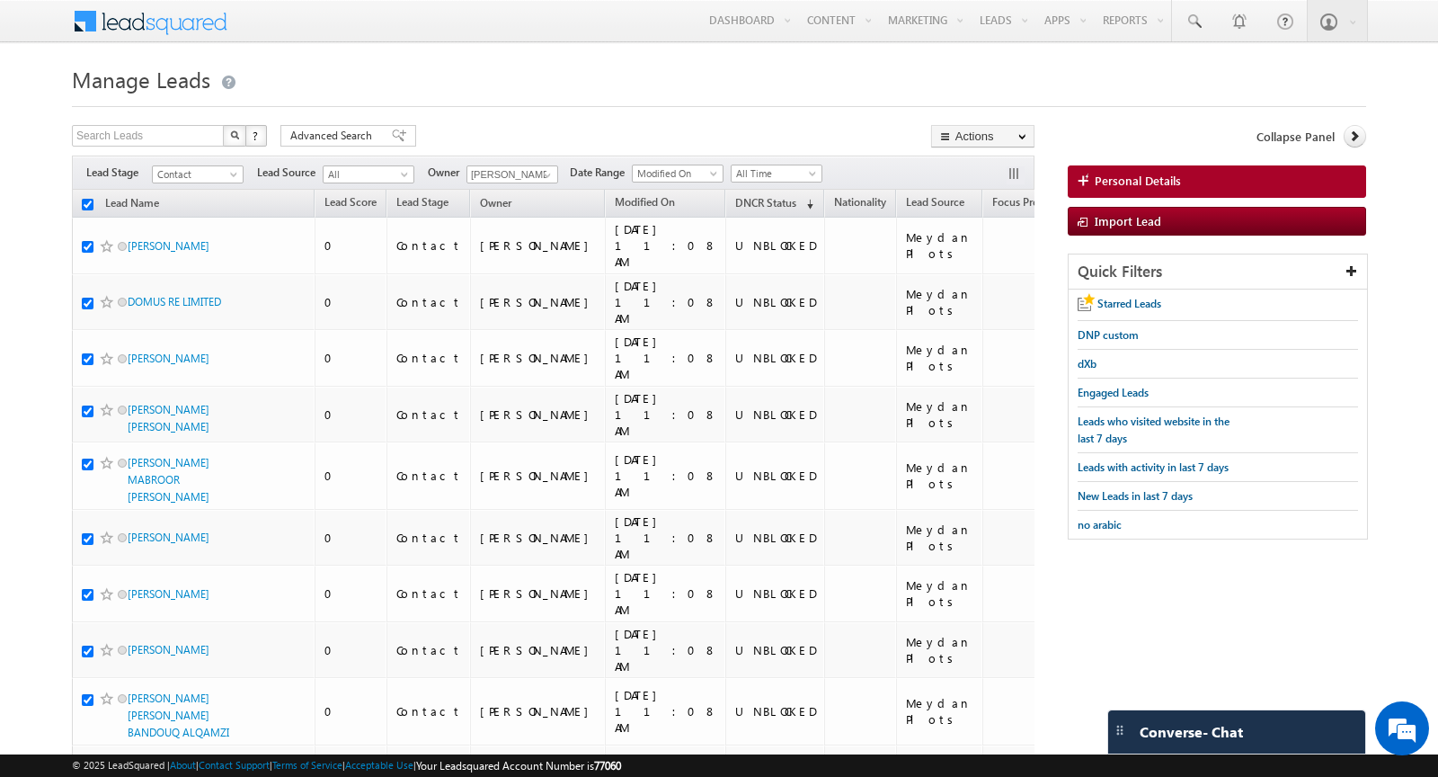
checkbox input "true"
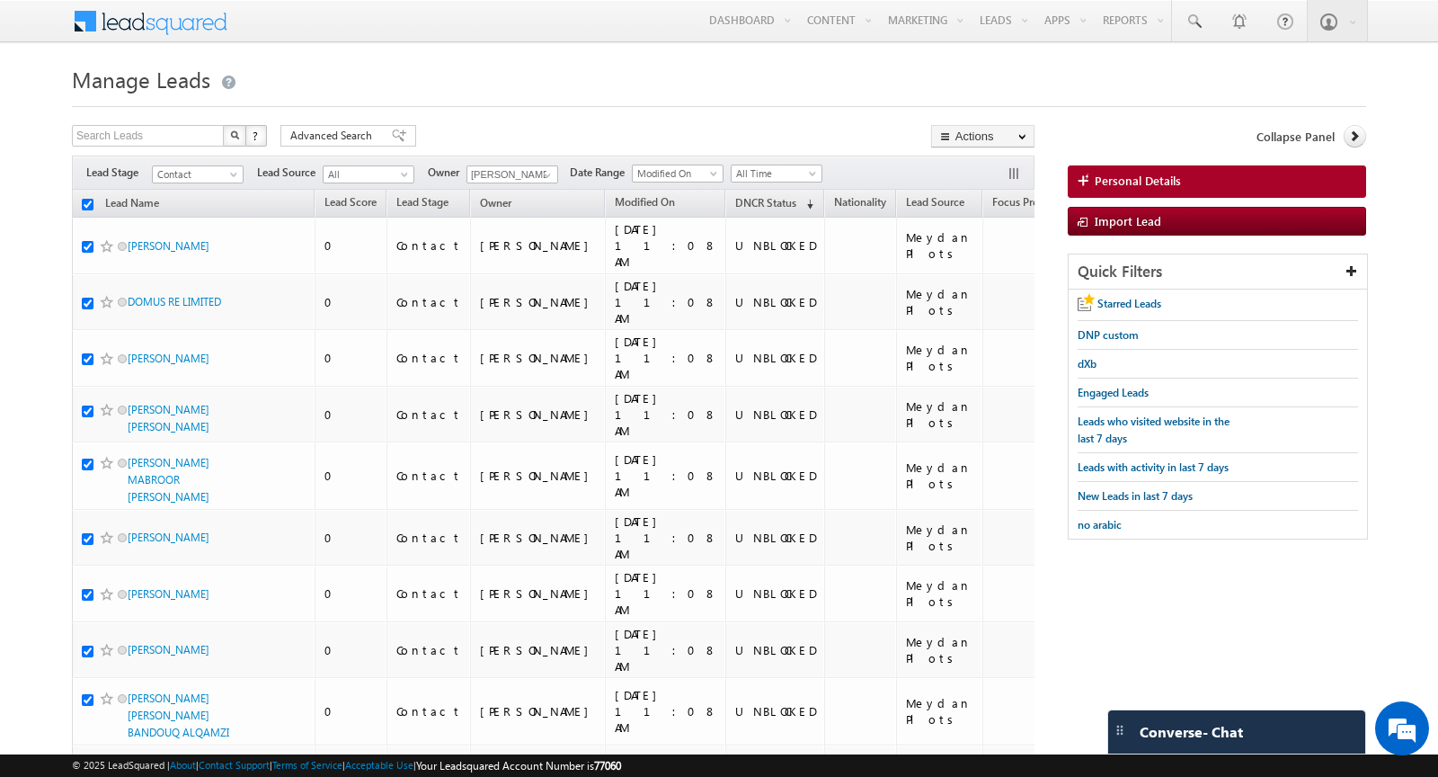
checkbox input "true"
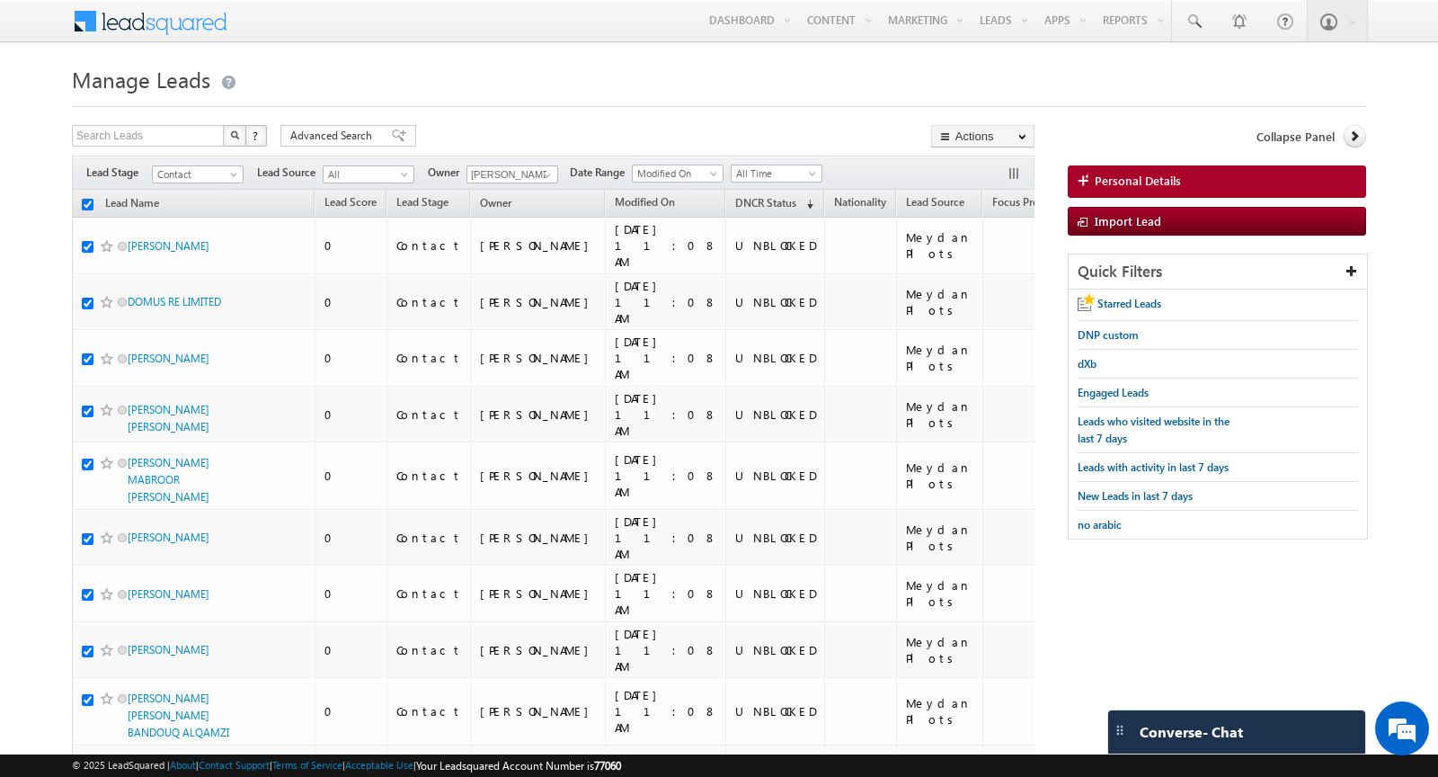
checkbox input "true"
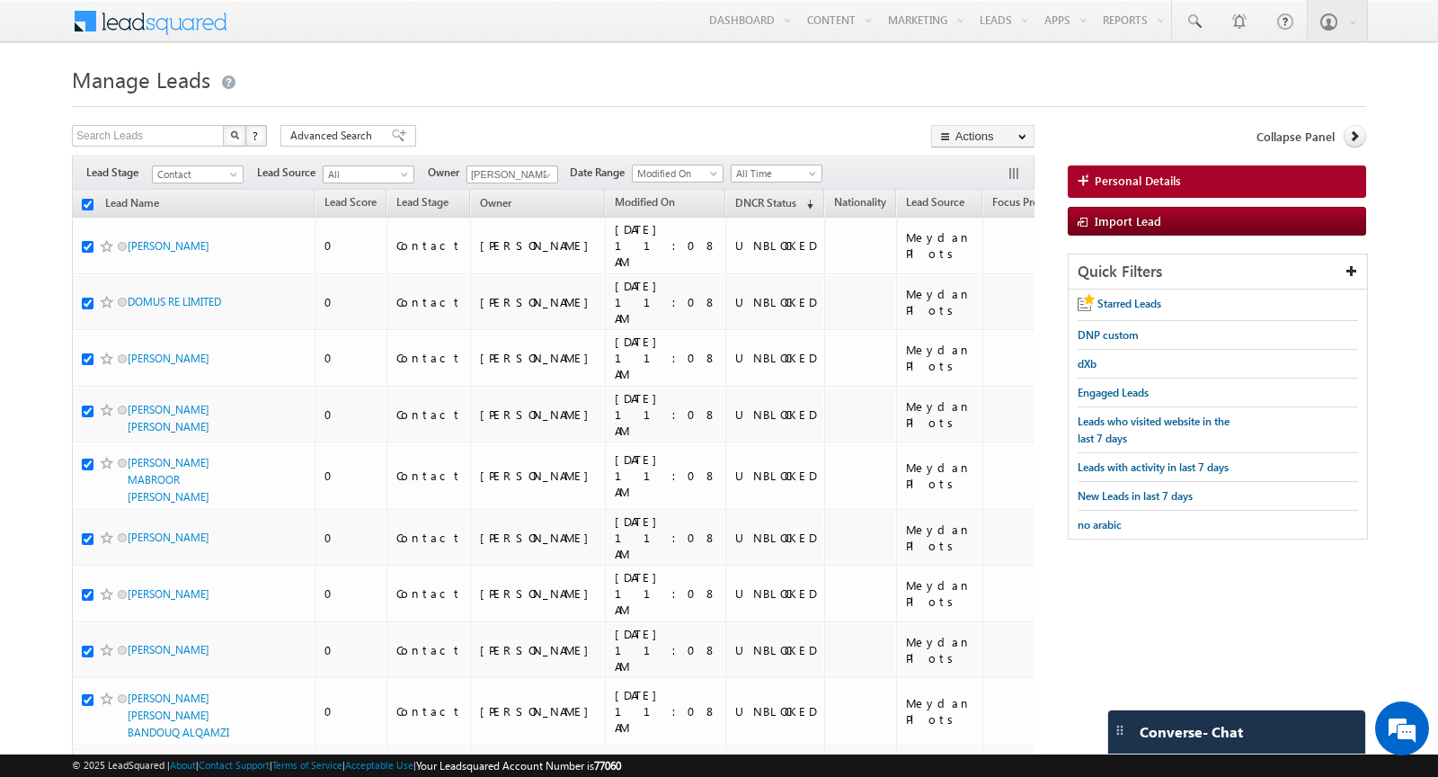
checkbox input "true"
click at [980, 284] on link "Change Owner" at bounding box center [983, 291] width 102 height 22
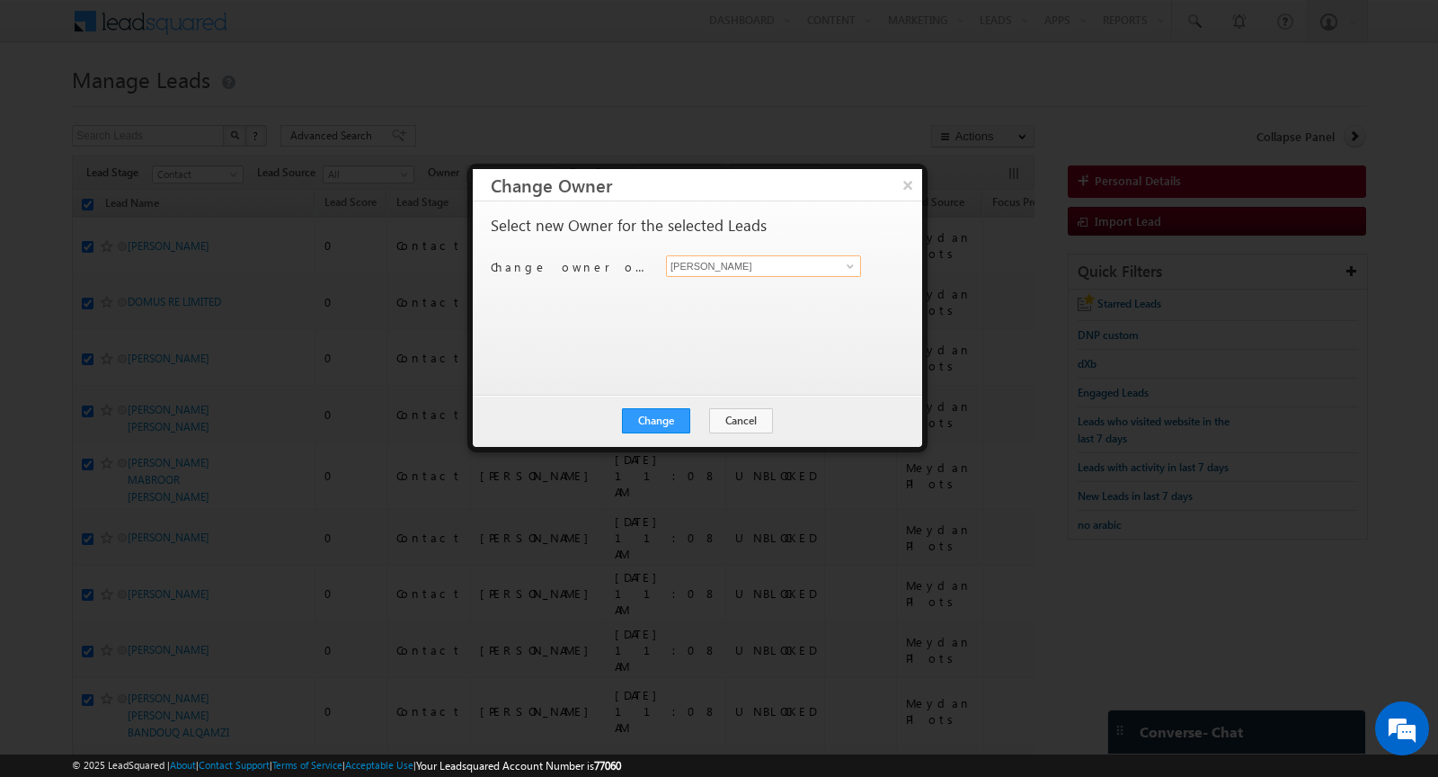
click at [742, 271] on input "[PERSON_NAME]" at bounding box center [763, 266] width 195 height 22
click at [745, 278] on link "[PERSON_NAME] [PERSON_NAME][EMAIL_ADDRESS][DOMAIN_NAME]" at bounding box center [763, 293] width 195 height 34
type input "[PERSON_NAME]"
click at [662, 413] on button "Change" at bounding box center [656, 420] width 68 height 25
click at [702, 425] on button "Close" at bounding box center [700, 420] width 58 height 25
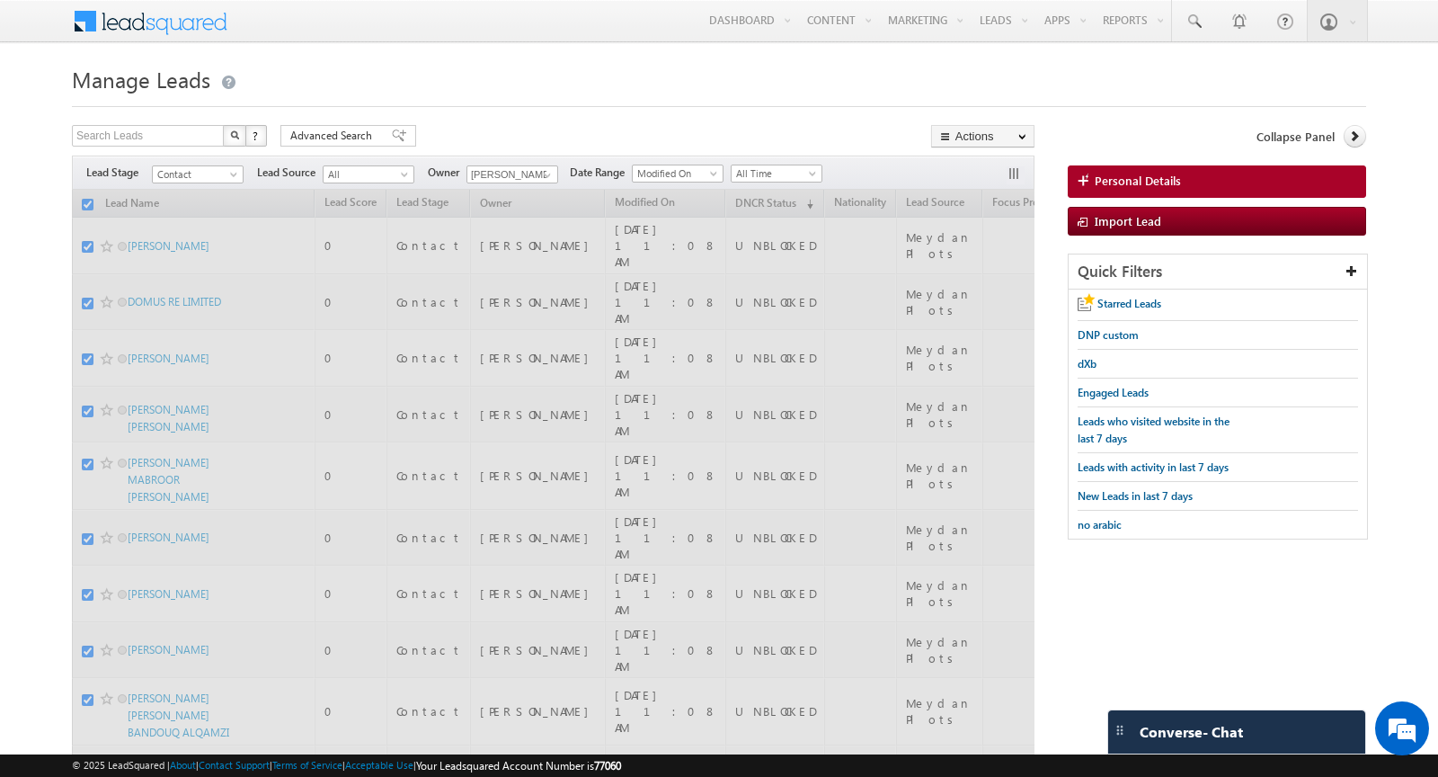
checkbox input "false"
